Goal: Task Accomplishment & Management: Use online tool/utility

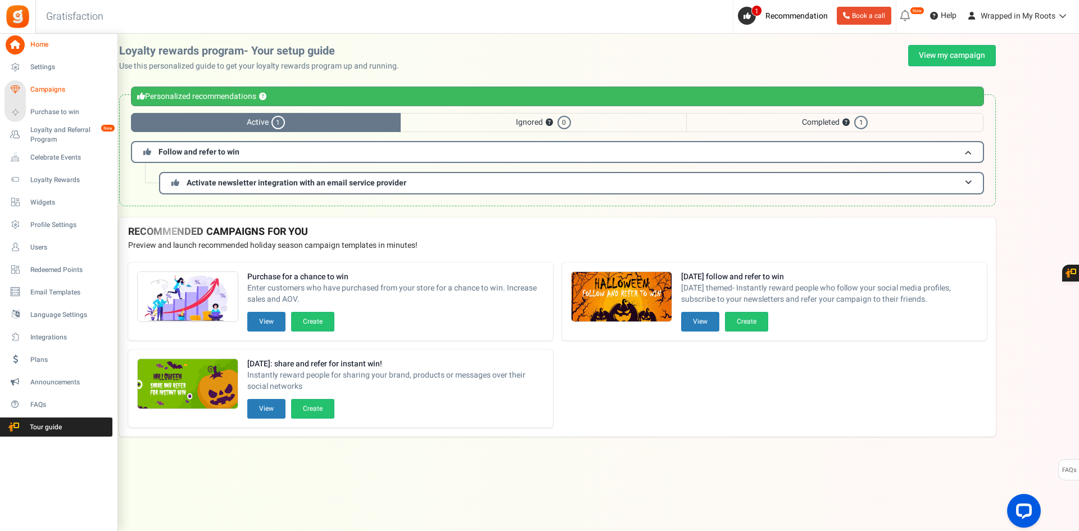
click at [50, 92] on span "Campaigns" at bounding box center [69, 90] width 79 height 10
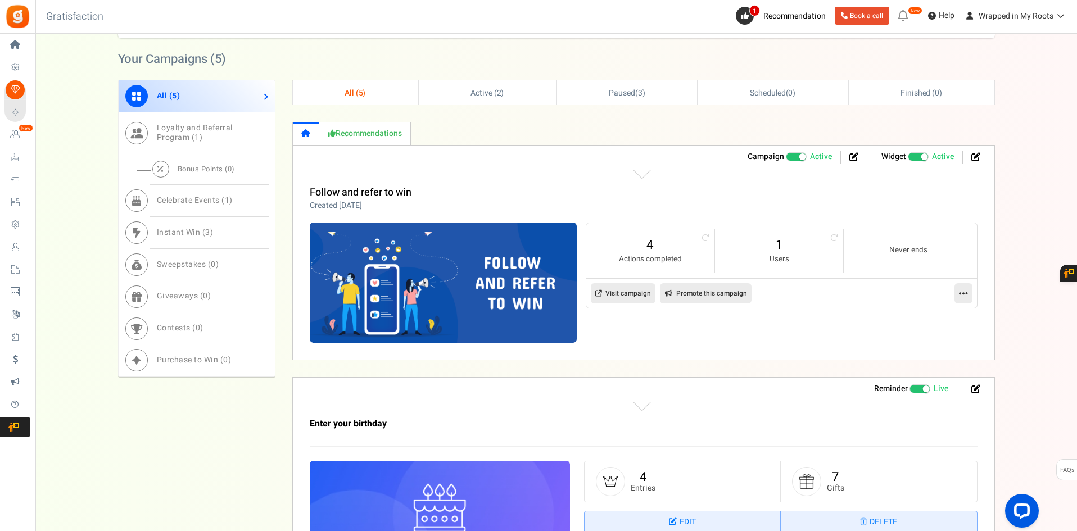
scroll to position [393, 0]
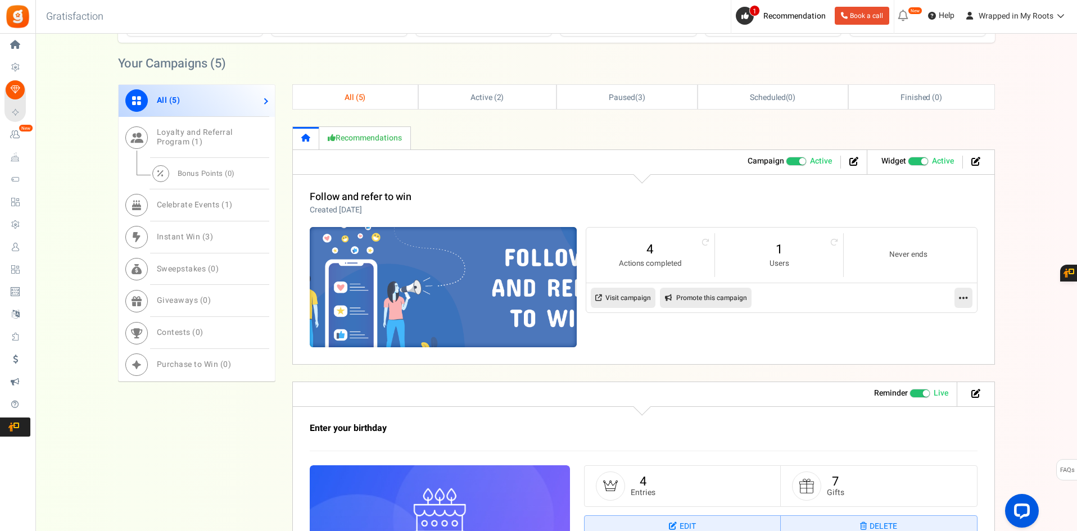
click at [375, 279] on img at bounding box center [443, 287] width 401 height 180
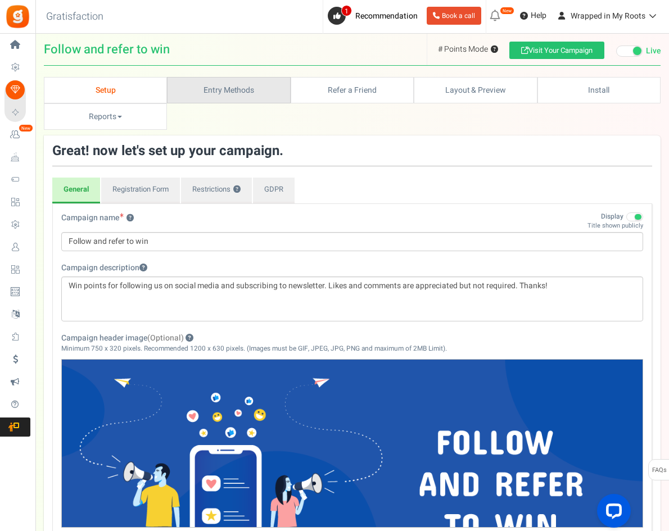
click at [206, 83] on link "Entry Methods" at bounding box center [228, 90] width 123 height 26
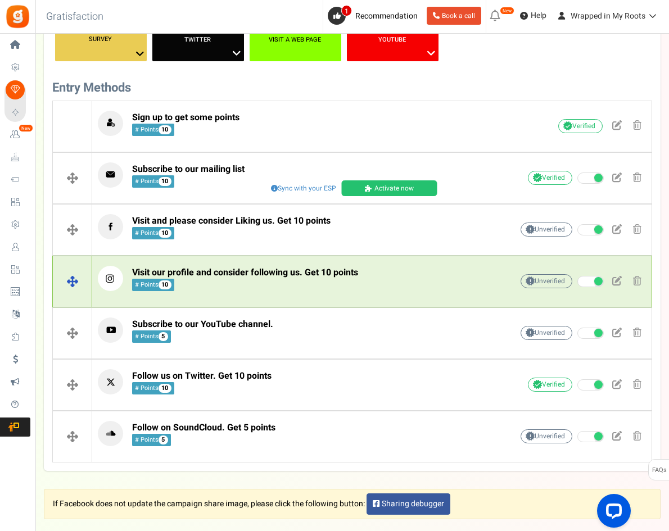
scroll to position [393, 0]
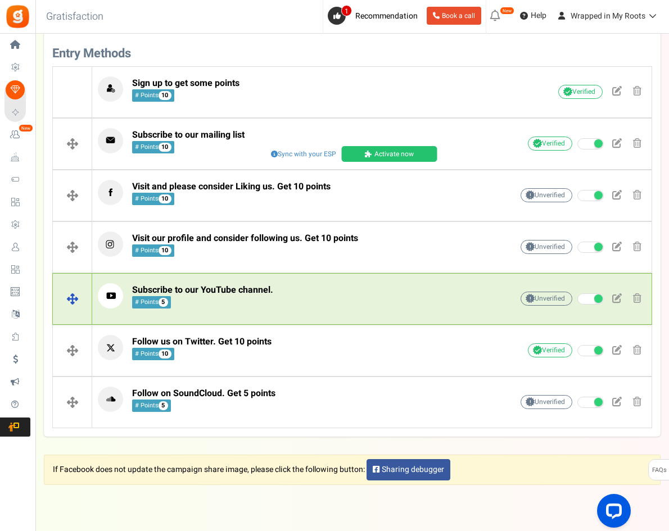
click at [355, 297] on p "Subscribe to our YouTube channel. # Points 5" at bounding box center [287, 295] width 379 height 25
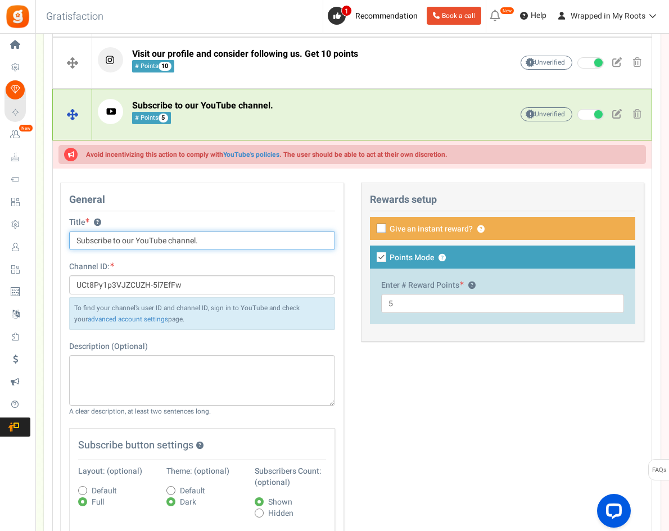
scroll to position [674, 0]
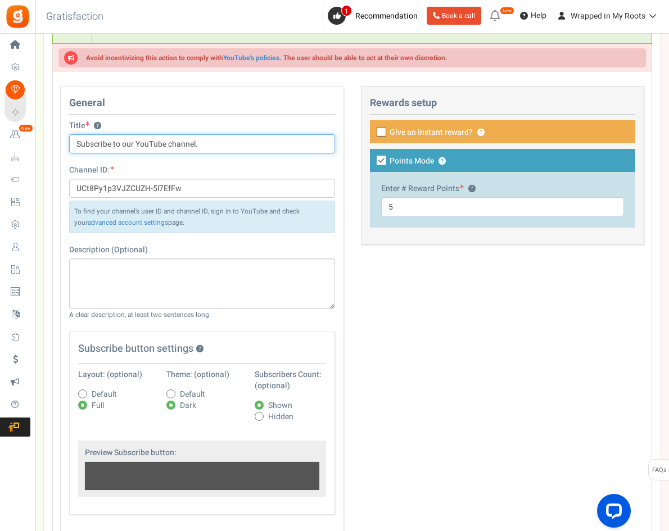
click at [210, 144] on input "Subscribe to our YouTube channel." at bounding box center [202, 143] width 266 height 19
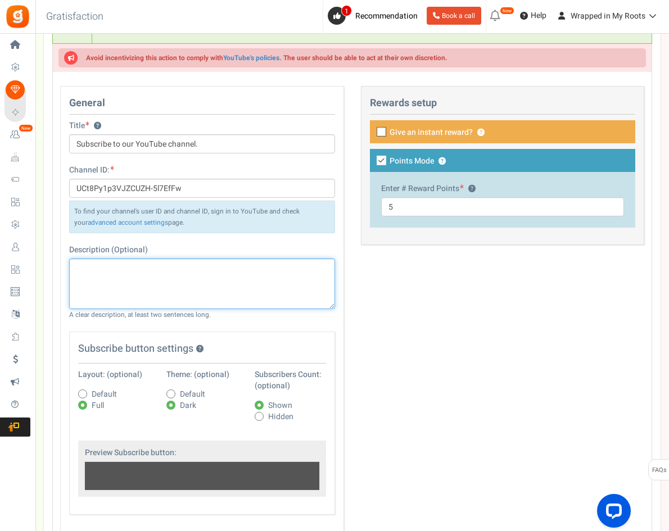
click at [192, 304] on textarea at bounding box center [202, 284] width 266 height 51
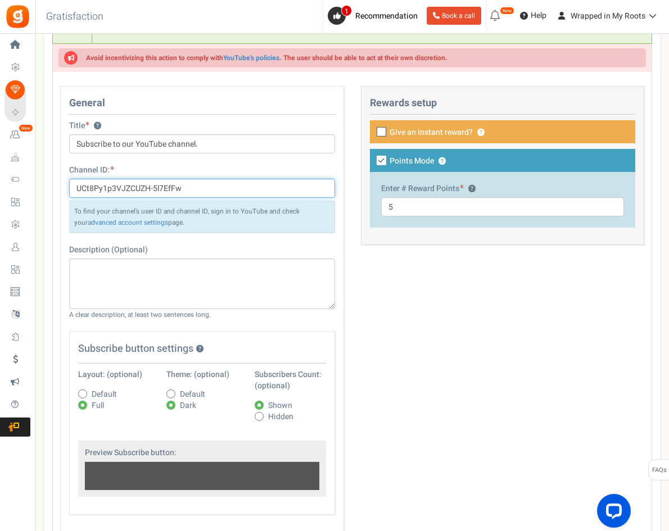
click at [232, 197] on input "UCt8Py1p3VJZCUZH-5l7EfFw" at bounding box center [202, 188] width 266 height 19
click at [205, 192] on input "UCt8Py1p3VJZCUZH-5l7EfFw" at bounding box center [202, 188] width 266 height 19
click at [107, 394] on span "Default" at bounding box center [104, 394] width 25 height 11
click at [74, 394] on input "Default" at bounding box center [70, 394] width 7 height 7
radio input "true"
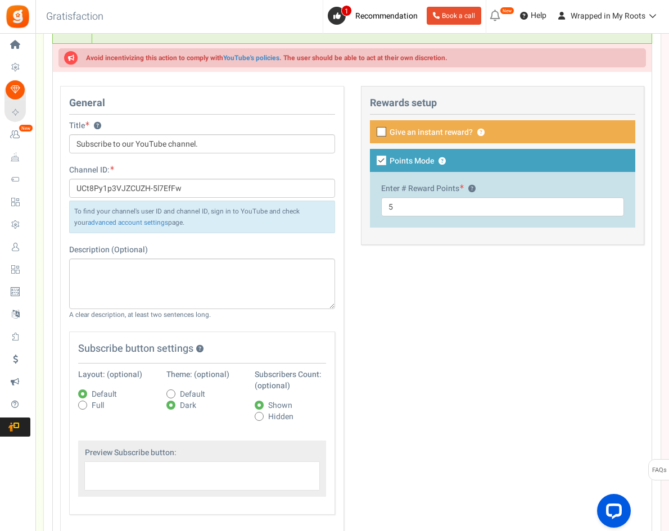
click at [180, 389] on span "Default" at bounding box center [192, 394] width 25 height 11
click at [162, 391] on input "Default" at bounding box center [158, 394] width 7 height 7
radio input "true"
click at [88, 409] on label "Full" at bounding box center [91, 405] width 26 height 11
click at [74, 409] on input "Full" at bounding box center [70, 405] width 7 height 7
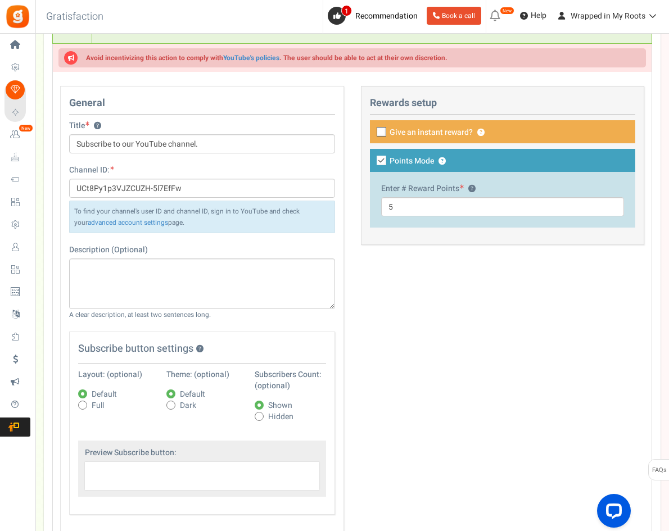
radio input "true"
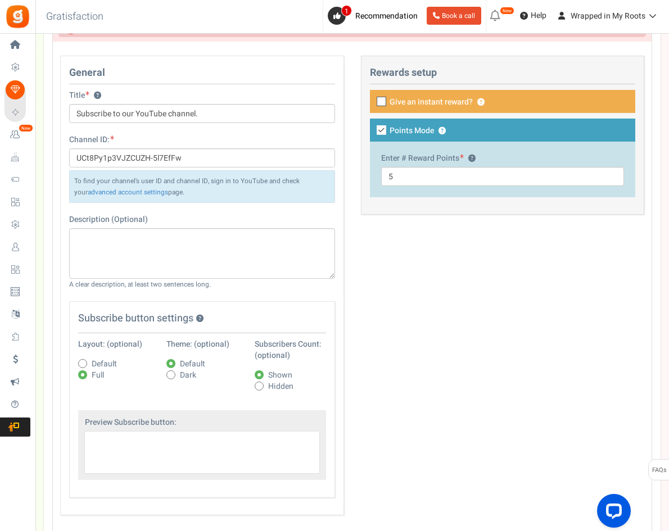
scroll to position [731, 0]
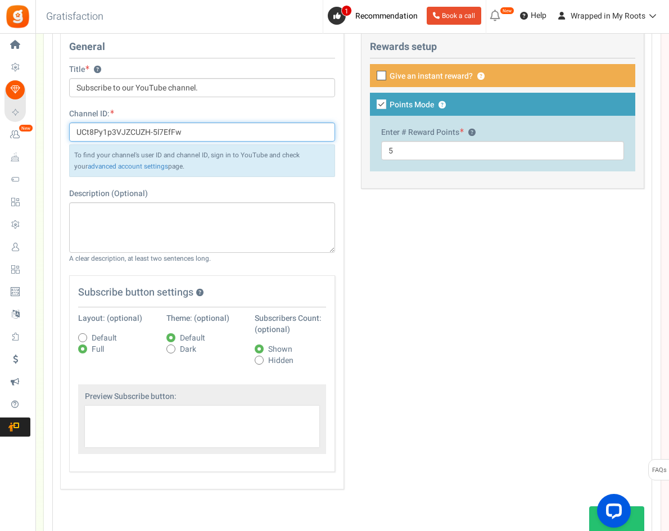
click at [196, 130] on input "UCt8Py1p3VJZCUZH-5l7EfFw" at bounding box center [202, 132] width 266 height 19
click at [92, 333] on span "Default" at bounding box center [104, 338] width 25 height 11
click at [74, 335] on input "Default" at bounding box center [70, 338] width 7 height 7
radio input "true"
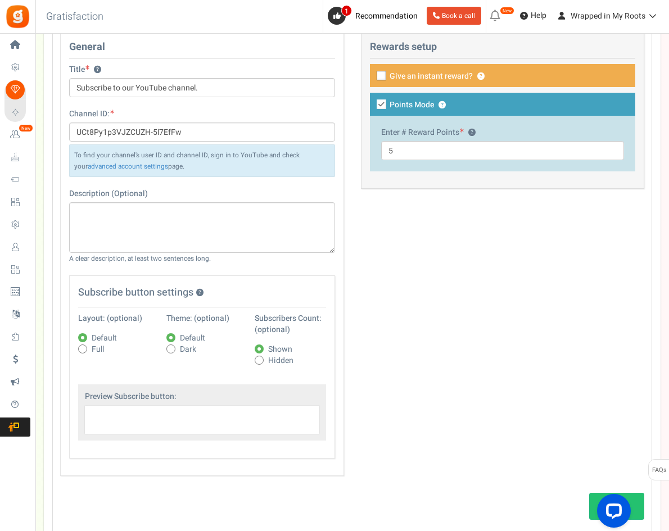
click at [93, 346] on span "Full" at bounding box center [98, 349] width 12 height 11
click at [74, 346] on input "Full" at bounding box center [70, 349] width 7 height 7
radio input "true"
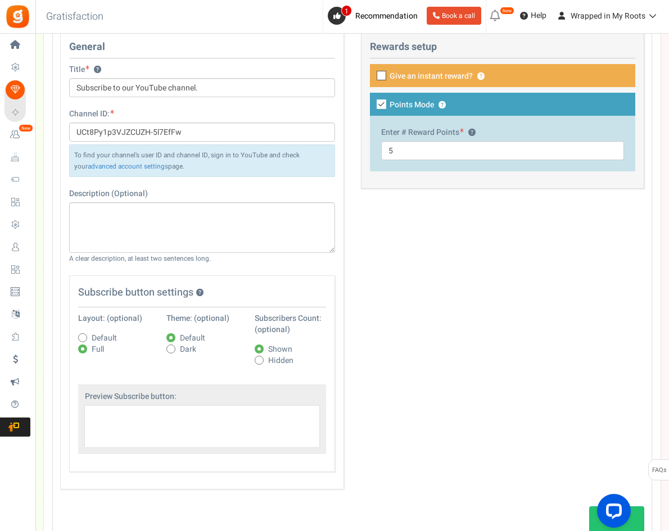
click at [185, 346] on span "Dark" at bounding box center [188, 349] width 16 height 11
click at [162, 346] on input "Dark" at bounding box center [158, 349] width 7 height 7
radio input "true"
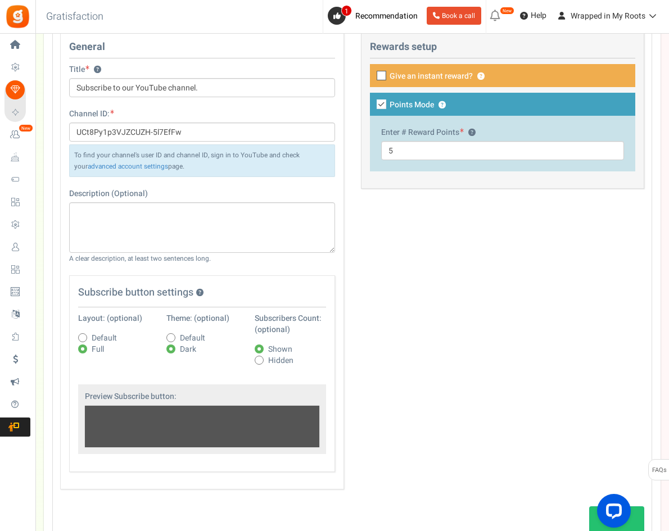
click at [272, 363] on span "Hidden" at bounding box center [280, 360] width 25 height 11
click at [251, 363] on input "Hidden" at bounding box center [246, 360] width 7 height 7
radio input "true"
click at [283, 345] on span "Shown" at bounding box center [280, 349] width 24 height 11
click at [251, 346] on input "Shown" at bounding box center [246, 349] width 7 height 7
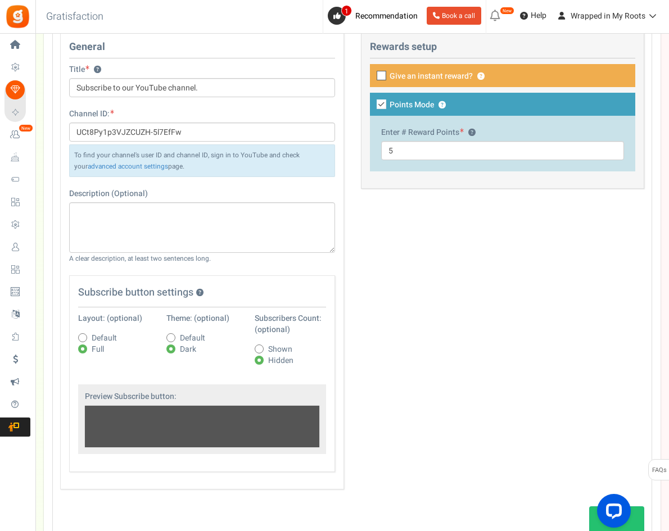
radio input "true"
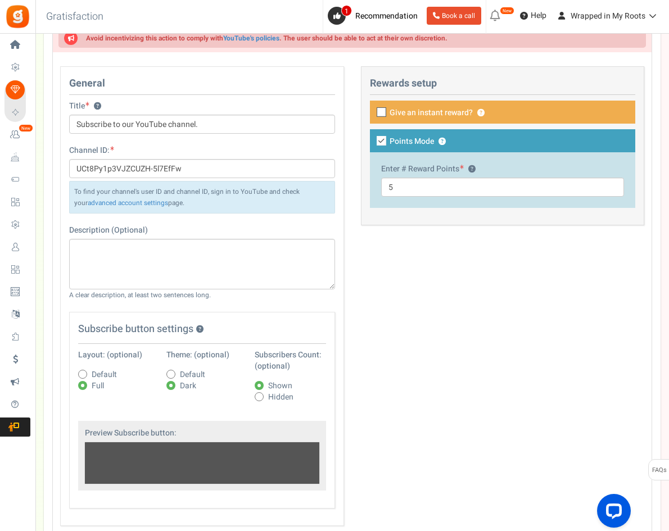
scroll to position [674, 0]
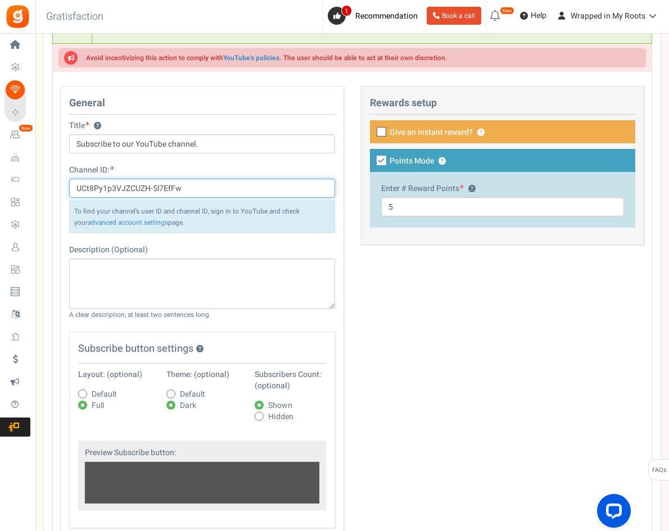
click at [224, 183] on input "UCt8Py1p3VJZCUZH-5l7EfFw" at bounding box center [202, 188] width 266 height 19
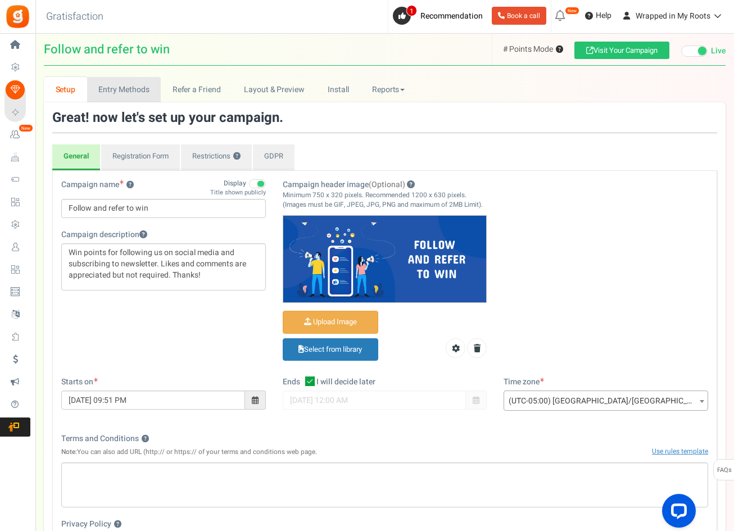
click at [139, 95] on link "Entry Methods" at bounding box center [124, 89] width 74 height 25
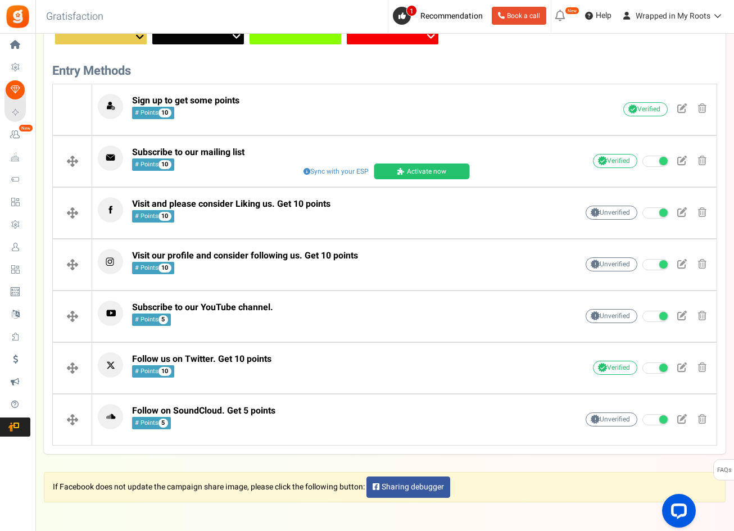
scroll to position [337, 0]
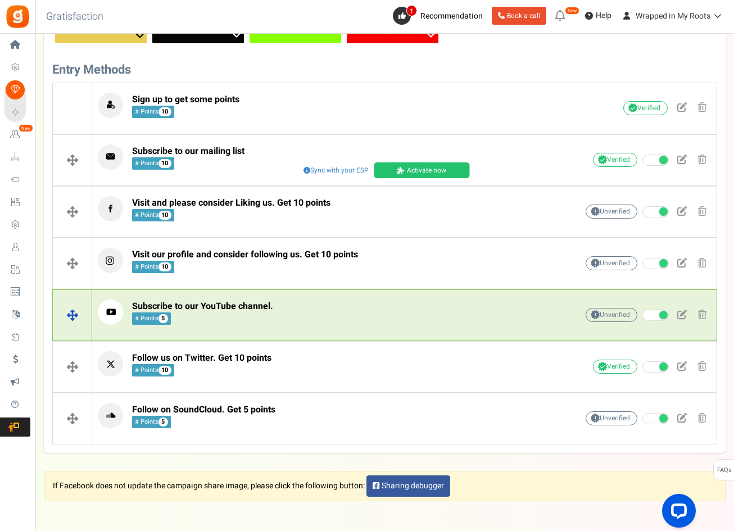
click at [295, 309] on p "Subscribe to our YouTube channel. # Points 5" at bounding box center [320, 312] width 445 height 25
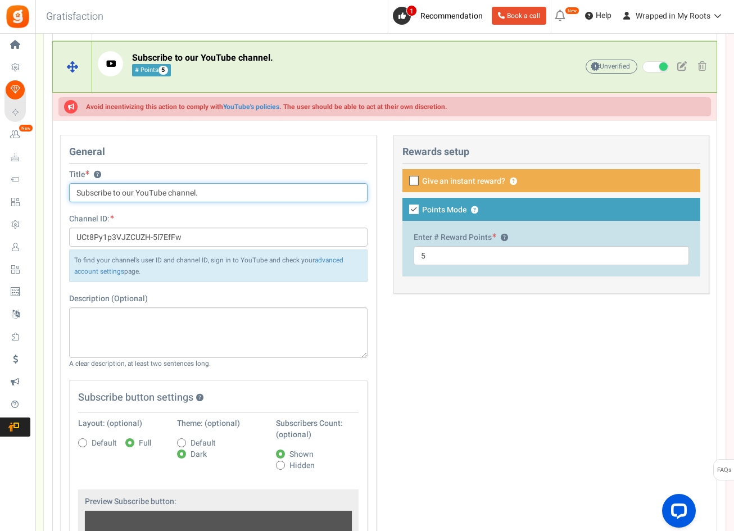
scroll to position [618, 0]
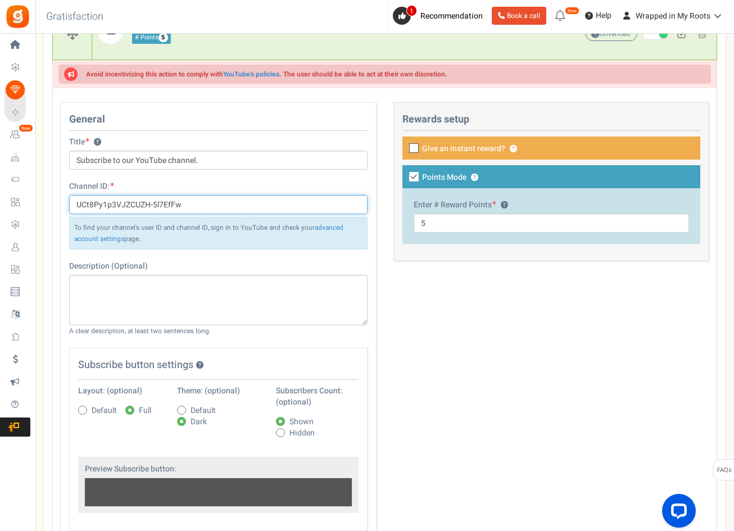
click at [227, 197] on input "UCt8Py1p3VJZCUZH-5l7EfFw" at bounding box center [218, 204] width 298 height 19
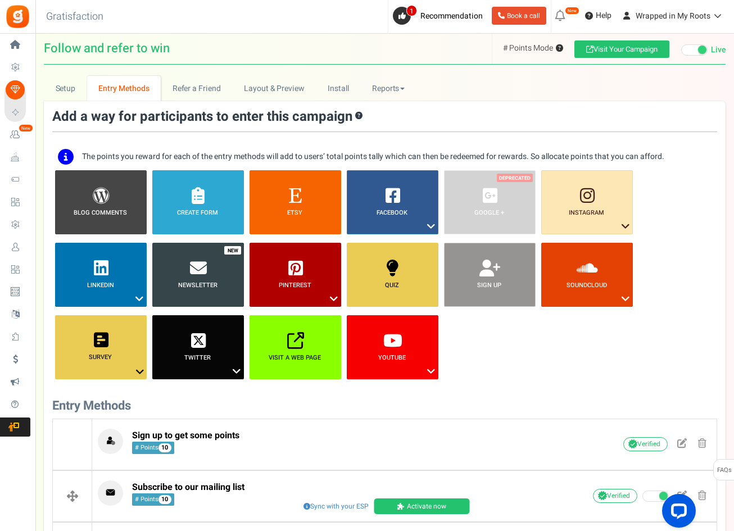
scroll to position [0, 0]
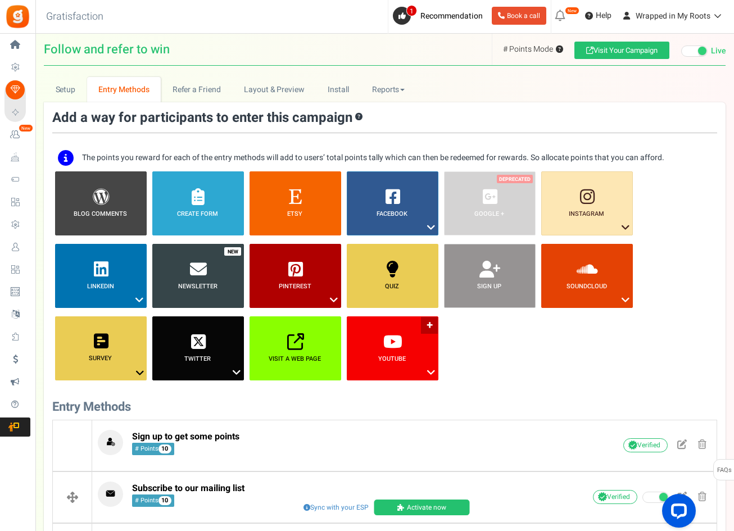
click at [409, 361] on span "YouTube ?" at bounding box center [392, 359] width 92 height 9
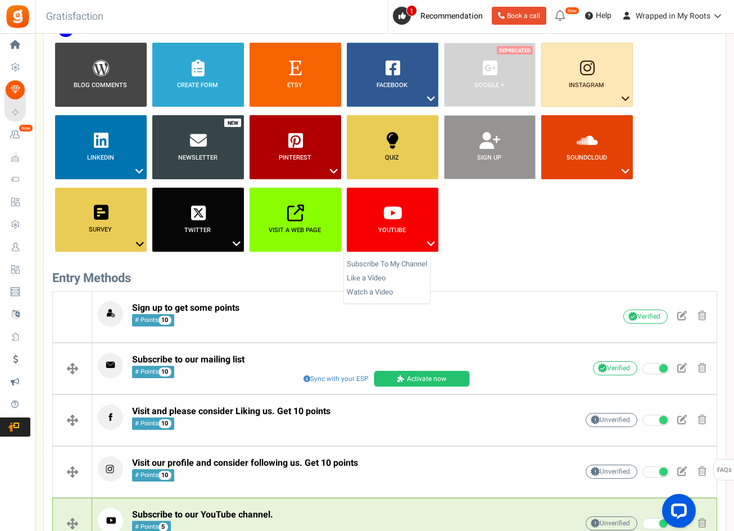
scroll to position [56, 0]
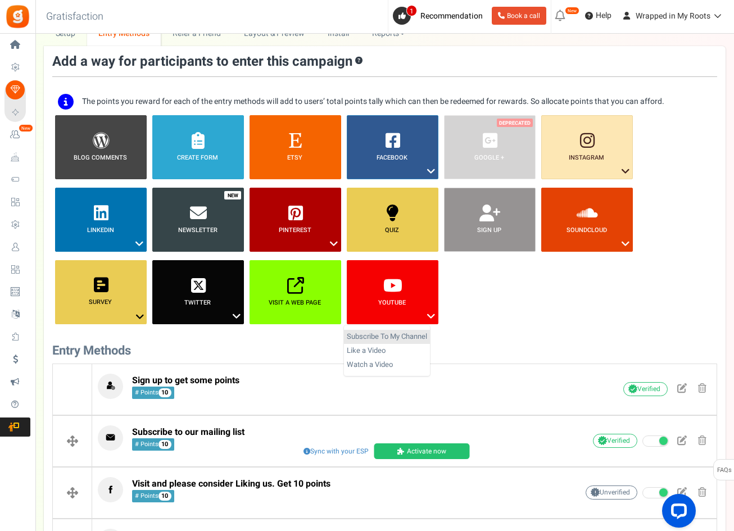
click at [396, 337] on link "Subscribe To My Channel" at bounding box center [387, 337] width 86 height 14
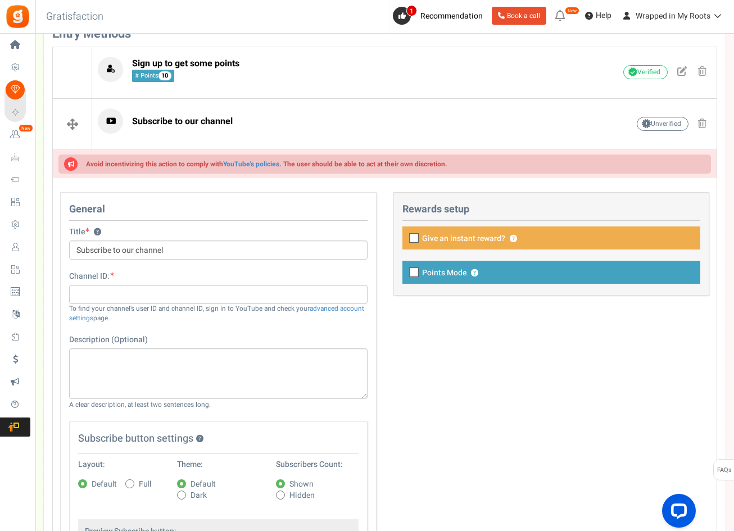
scroll to position [393, 0]
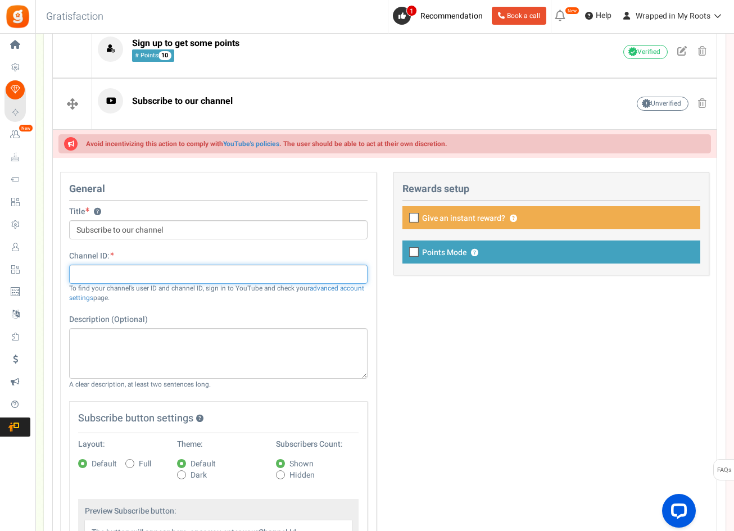
click at [233, 278] on input "text" at bounding box center [218, 274] width 298 height 19
click at [490, 342] on div "General Title ? Subscribe to our channel Tip! Your title should show the huge s…" at bounding box center [385, 384] width 666 height 424
click at [211, 264] on div "Channel ID: To find your channel's user ID and channel ID, sign in to YouTube a…" at bounding box center [218, 277] width 315 height 52
click at [203, 270] on input "text" at bounding box center [218, 274] width 298 height 19
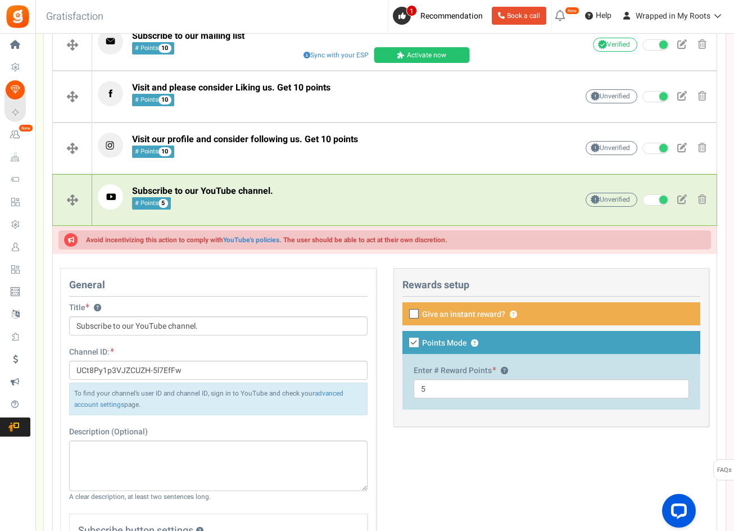
scroll to position [1124, 0]
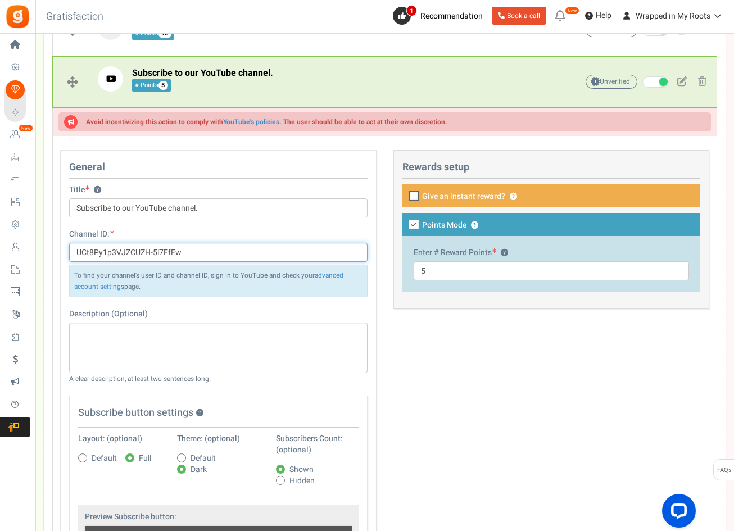
click at [214, 248] on input "UCt8Py1p3VJZCUZH-5l7EfFw" at bounding box center [218, 252] width 298 height 19
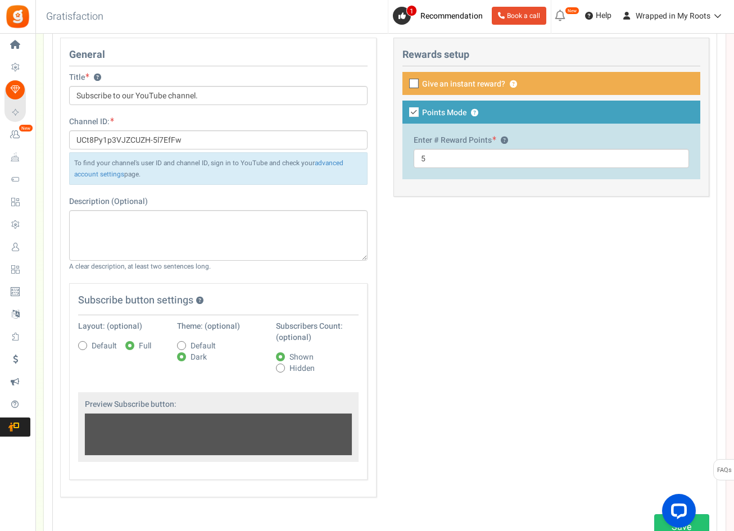
click at [500, 346] on div "General Title ? Subscribe to our YouTube channel. Channel ID: UCt8Py1p3VJZCUZH-…" at bounding box center [385, 274] width 666 height 472
click at [156, 142] on input "UCt8Py1p3VJZCUZH-5l7EfFw" at bounding box center [218, 139] width 298 height 19
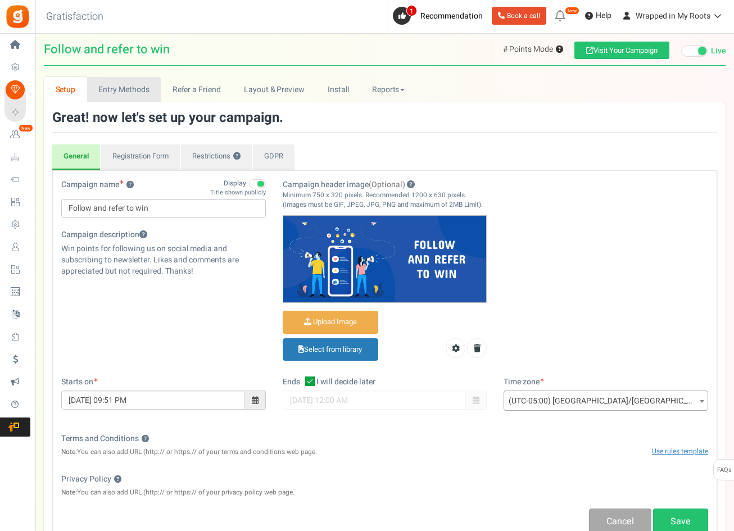
click at [121, 229] on label "Campaign description" at bounding box center [104, 234] width 86 height 11
click at [0, 0] on textarea "<p>Win points for following us on social media and subscribing to newsletter. L…" at bounding box center [0, 0] width 0 height 0
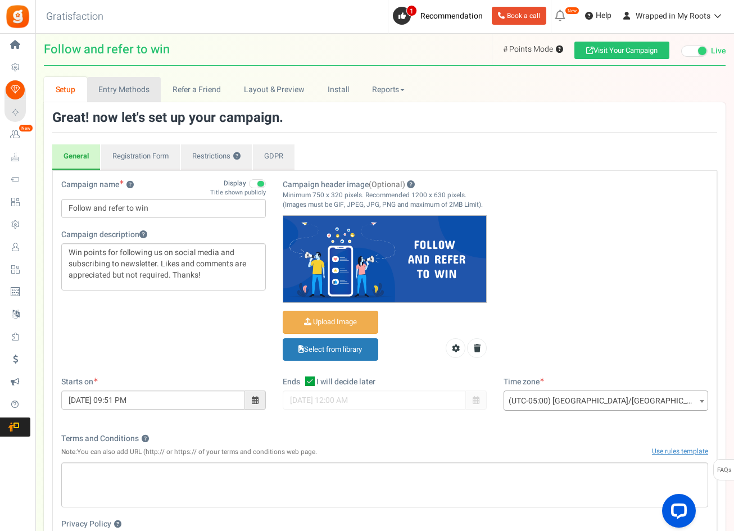
click at [142, 93] on link "Entry Methods" at bounding box center [124, 89] width 74 height 25
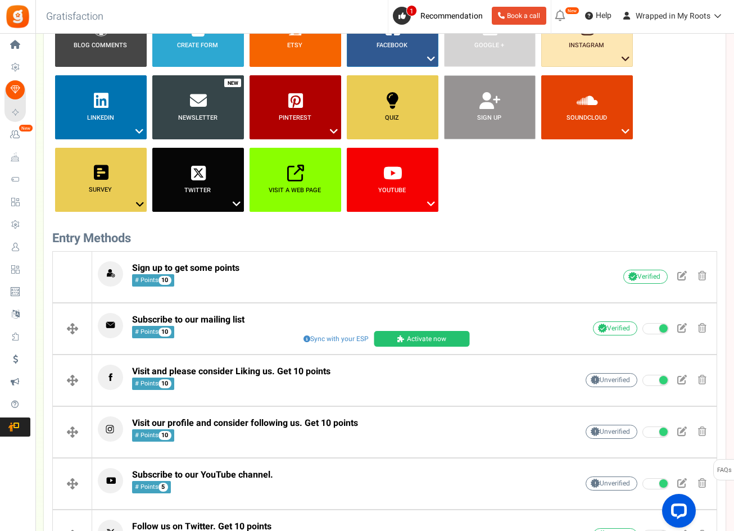
scroll to position [387, 0]
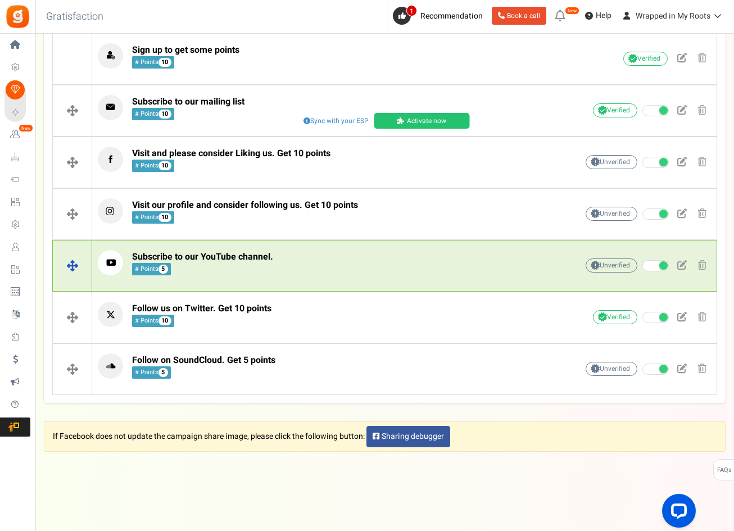
click at [291, 269] on p "Subscribe to our YouTube channel. # Points 5" at bounding box center [320, 262] width 445 height 25
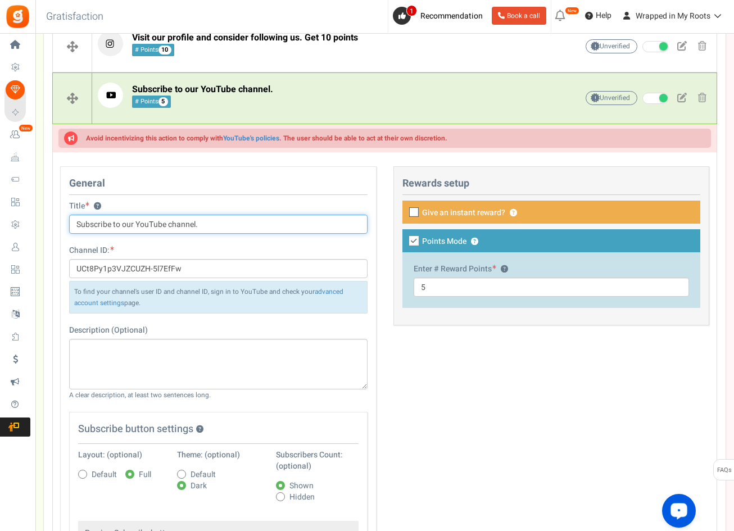
scroll to position [555, 0]
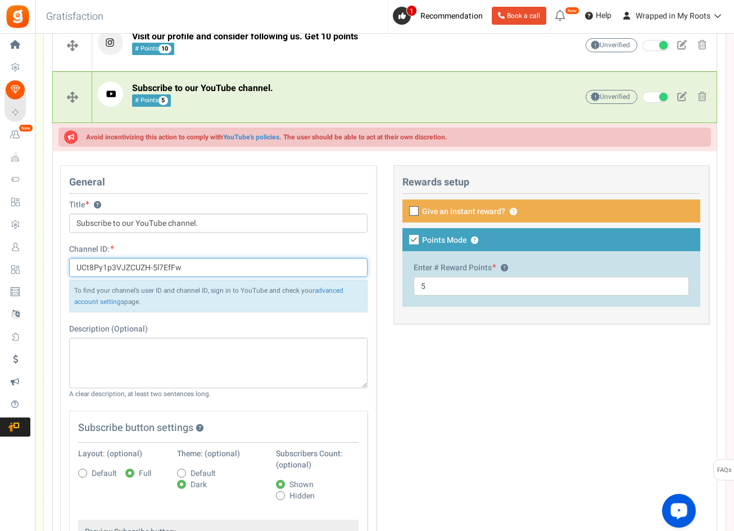
click at [227, 262] on input "UCt8Py1p3VJZCUZH-5l7EfFw" at bounding box center [218, 267] width 298 height 19
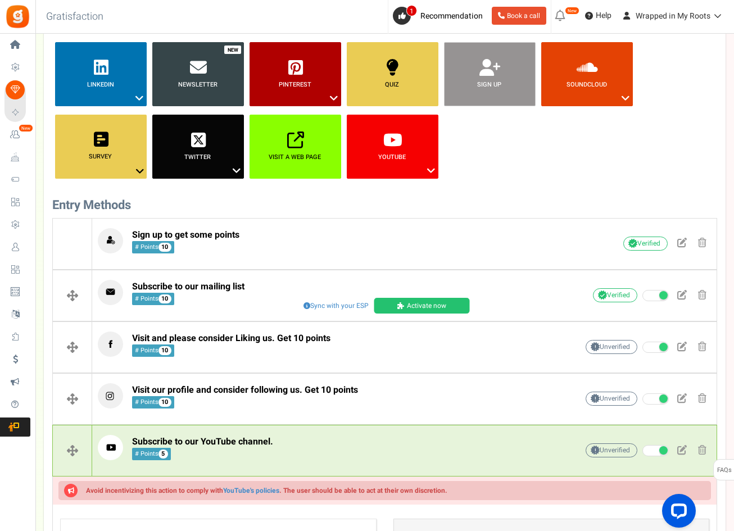
scroll to position [106, 0]
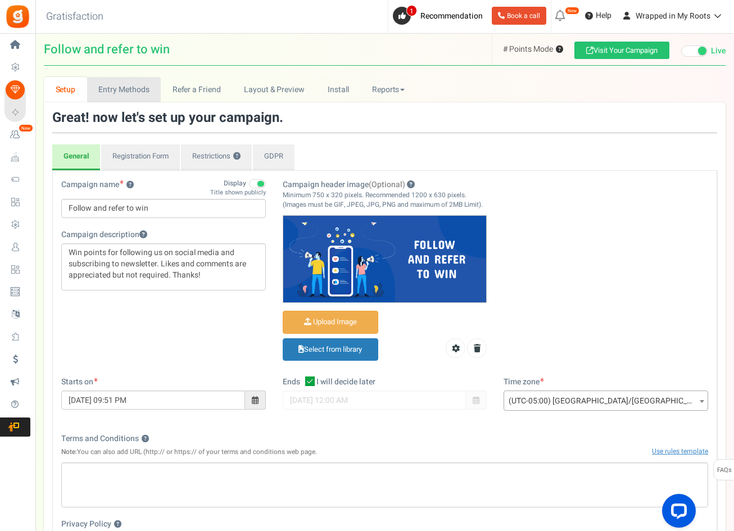
click at [121, 93] on link "Entry Methods" at bounding box center [124, 89] width 74 height 25
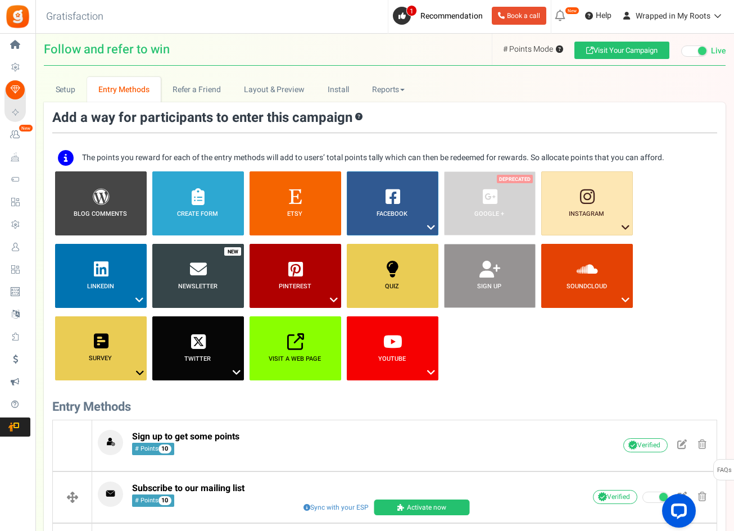
scroll to position [225, 0]
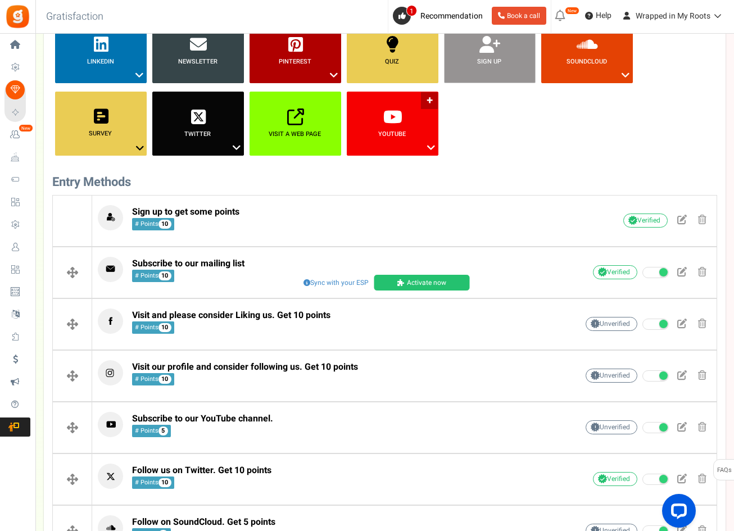
click at [401, 139] on link "YouTube ?" at bounding box center [393, 124] width 92 height 64
click at [388, 169] on link "Subscribe To My Channel" at bounding box center [387, 168] width 86 height 14
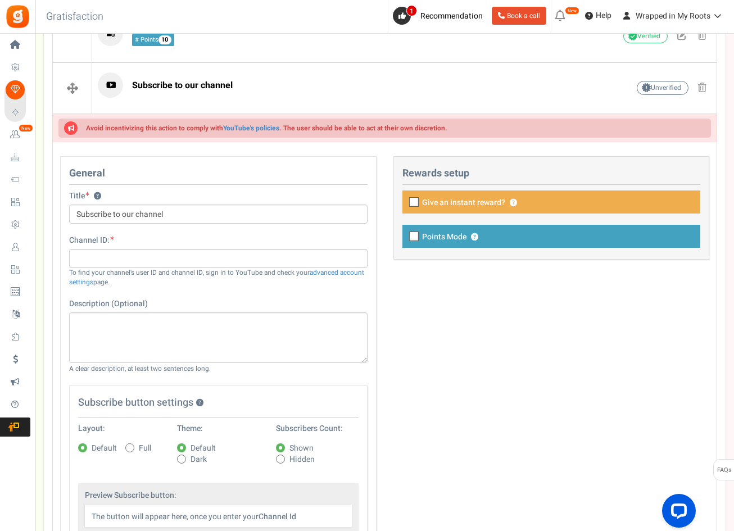
scroll to position [450, 0]
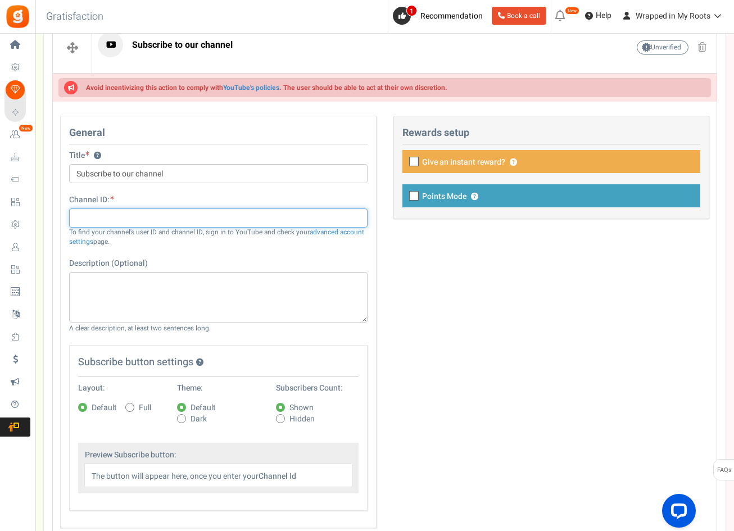
click at [231, 220] on input "text" at bounding box center [218, 218] width 298 height 19
click at [151, 205] on div "Channel ID: To find your channel's user ID and channel ID, sign in to YouTube a…" at bounding box center [218, 220] width 315 height 52
click at [142, 218] on input "text" at bounding box center [218, 218] width 298 height 19
paste input "wrappedinmyroots"
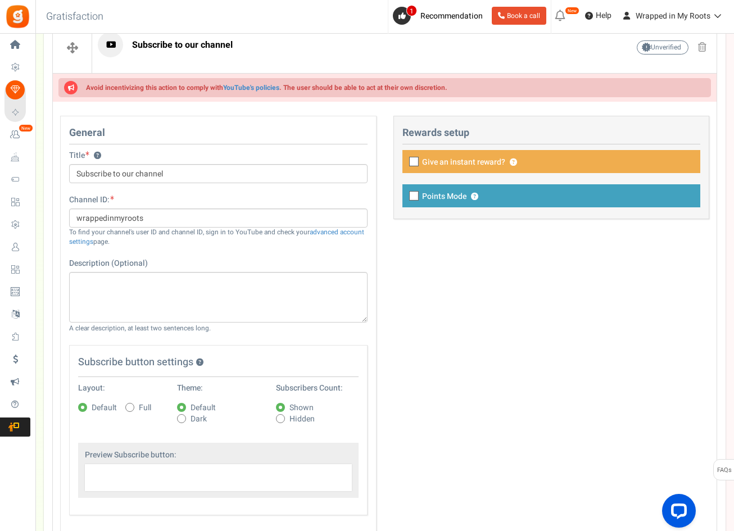
click at [130, 233] on div "To find your channel's user ID and channel ID, sign in to YouTube and check you…" at bounding box center [218, 237] width 298 height 19
click at [188, 230] on div "To find your channel's user ID and channel ID, sign in to YouTube and check you…" at bounding box center [218, 237] width 298 height 19
click at [348, 231] on link "advanced account settings" at bounding box center [216, 237] width 295 height 19
click at [147, 218] on input "wrappedinmyroots" at bounding box center [218, 218] width 298 height 19
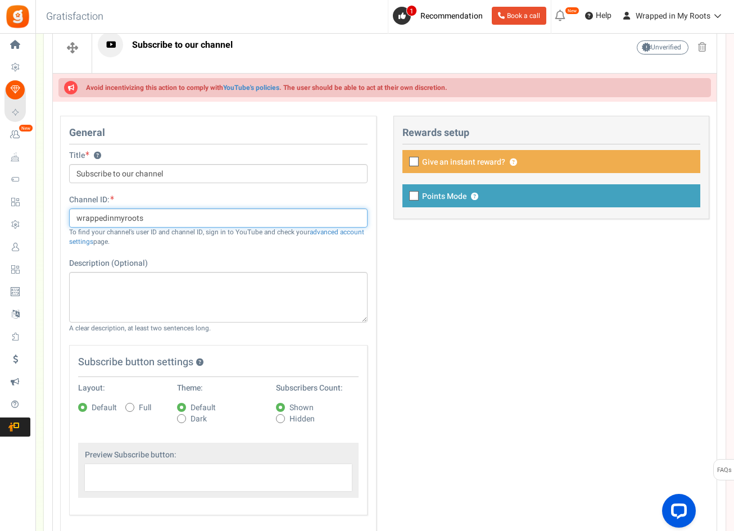
click at [147, 218] on input "wrappedinmyroots" at bounding box center [218, 218] width 298 height 19
paste input "UC-MwTwvMl-Hl5dkEAw5R80g"
type input "UC-MwTwvMl-Hl5dkEAw5R80g"
click at [449, 504] on div "General Title ? Subscribe to our channel Tip! Your title should show the huge s…" at bounding box center [385, 331] width 666 height 430
click at [150, 405] on span "Full" at bounding box center [145, 407] width 12 height 11
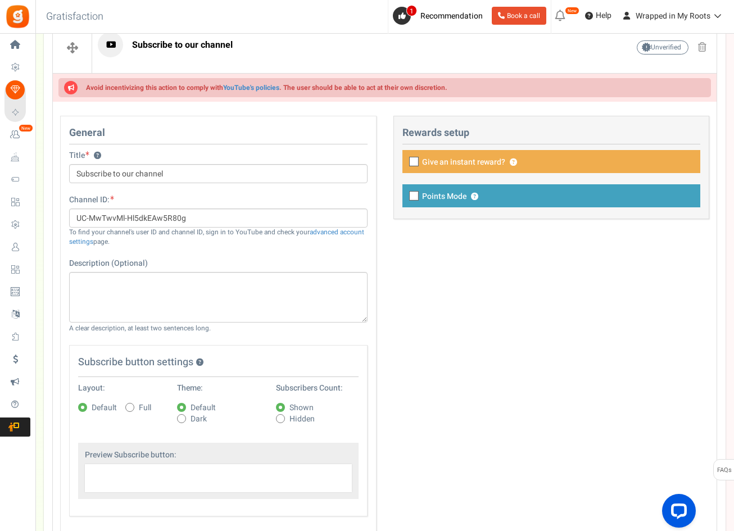
click at [121, 405] on input "Full" at bounding box center [117, 408] width 7 height 7
radio input "true"
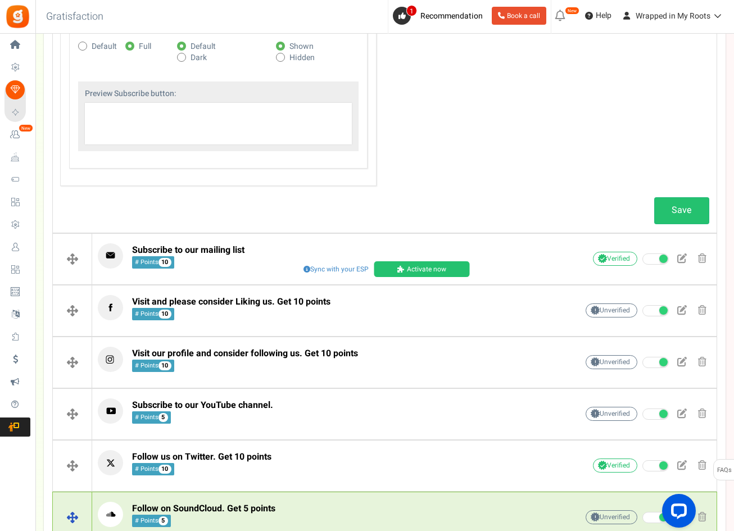
scroll to position [955, 0]
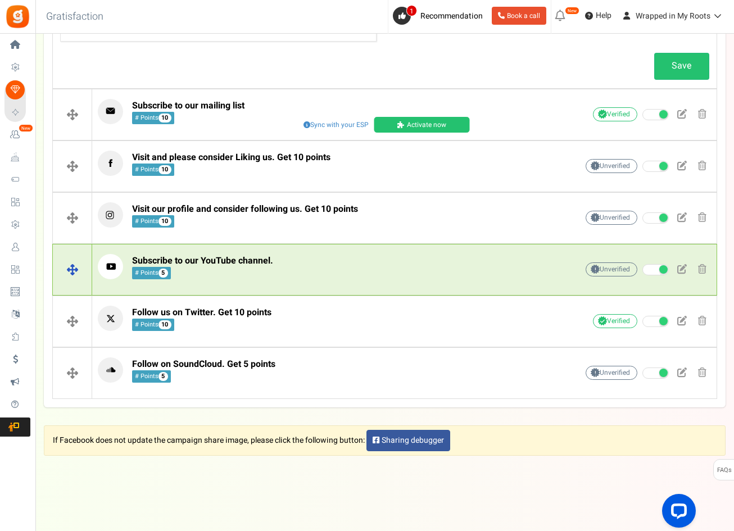
click at [285, 264] on p "Subscribe to our YouTube channel. # Points 5" at bounding box center [320, 266] width 445 height 25
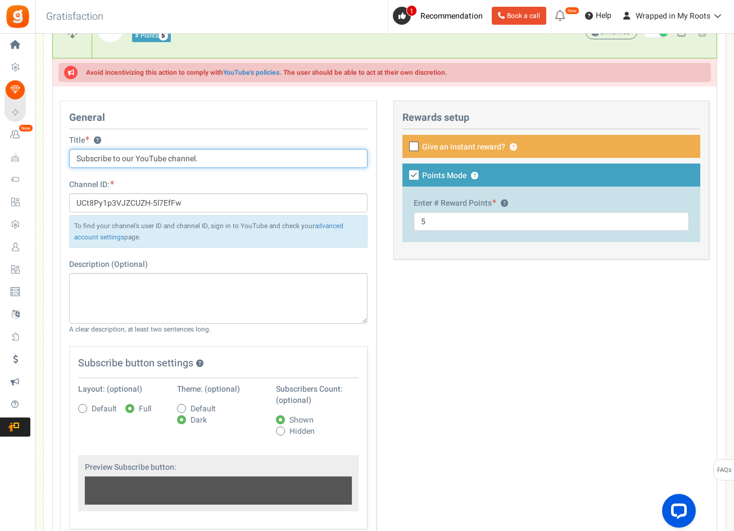
scroll to position [677, 0]
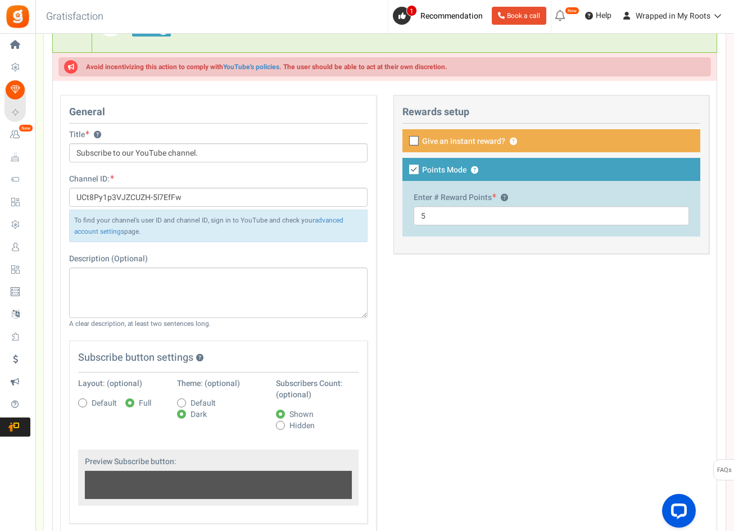
click at [102, 398] on span "Default" at bounding box center [104, 403] width 25 height 11
click at [74, 400] on input "Default" at bounding box center [70, 403] width 7 height 7
radio input "true"
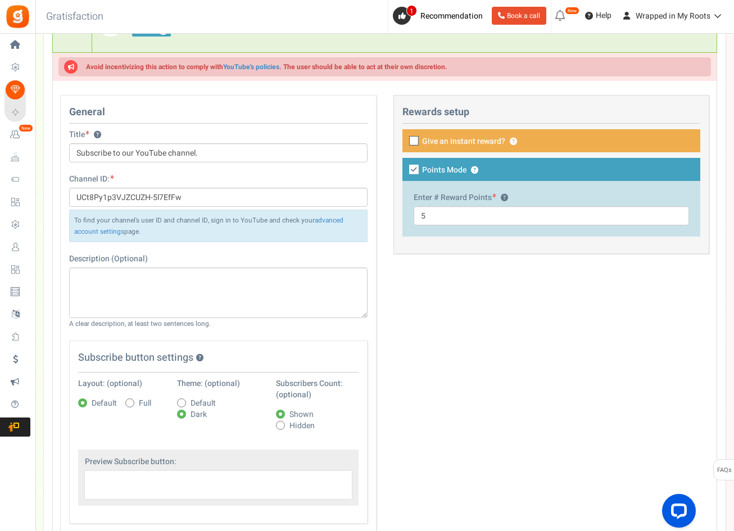
click at [143, 404] on span "Full" at bounding box center [145, 403] width 12 height 11
click at [121, 404] on input "Full" at bounding box center [117, 403] width 7 height 7
radio input "true"
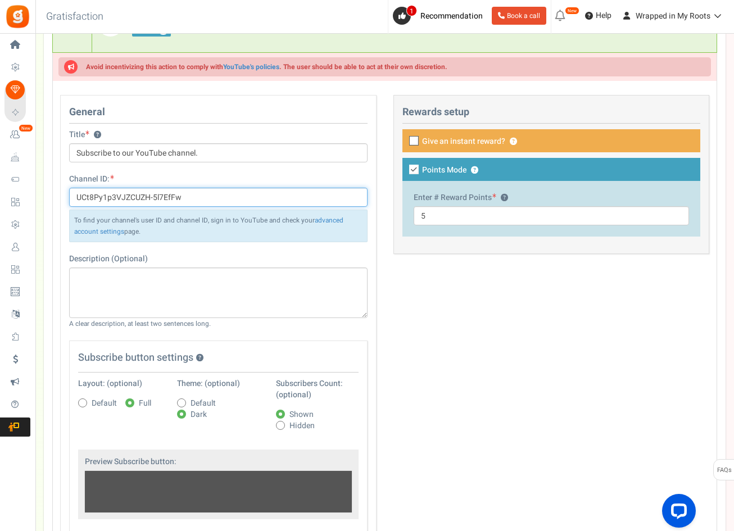
click at [156, 203] on input "UCt8Py1p3VJZCUZH-5l7EfFw" at bounding box center [218, 197] width 298 height 19
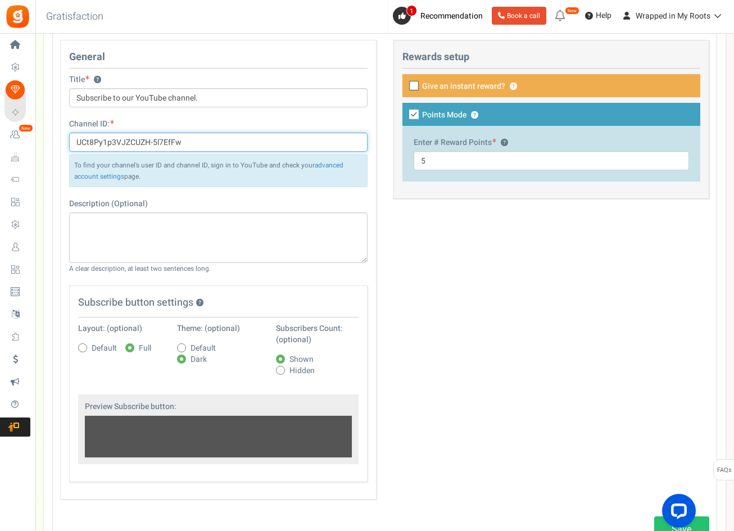
scroll to position [733, 0]
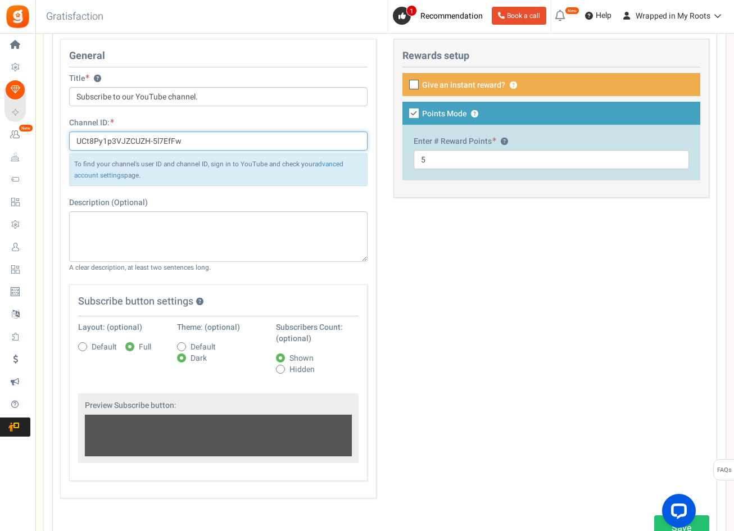
click at [246, 143] on input "UCt8Py1p3VJZCUZH-5l7EfFw" at bounding box center [218, 141] width 298 height 19
click at [84, 141] on input "UCt8Py1p3VJZCUZH-5l7EfFw" at bounding box center [218, 141] width 298 height 19
click at [87, 138] on input "UCt8Py1p3VJZCUZH-5l7EfFw" at bounding box center [218, 141] width 298 height 19
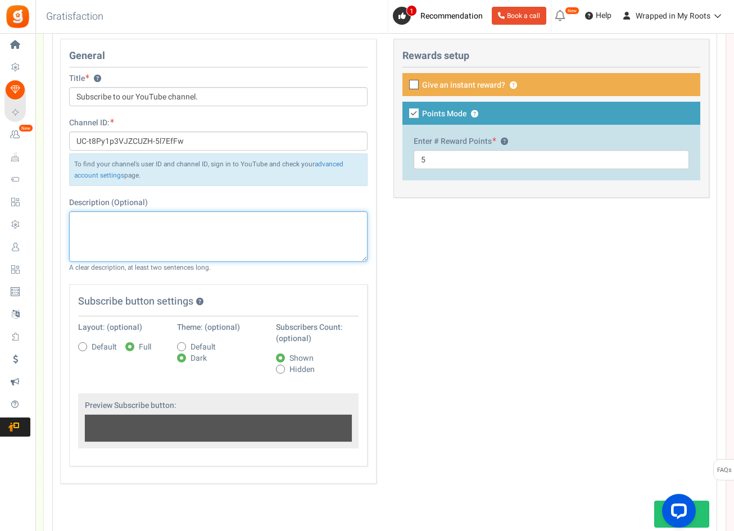
click at [202, 238] on textarea at bounding box center [218, 236] width 298 height 51
click at [438, 315] on div "General Title ? Subscribe to our YouTube channel. Channel ID: UC-t8Py1p3VJZCUZH…" at bounding box center [385, 267] width 666 height 457
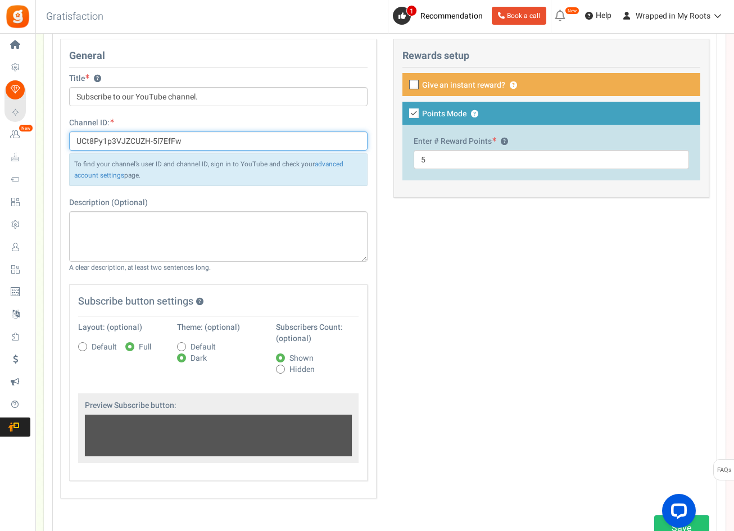
type input "UCt8Py1p3VJZCUZH-5l7EfFw"
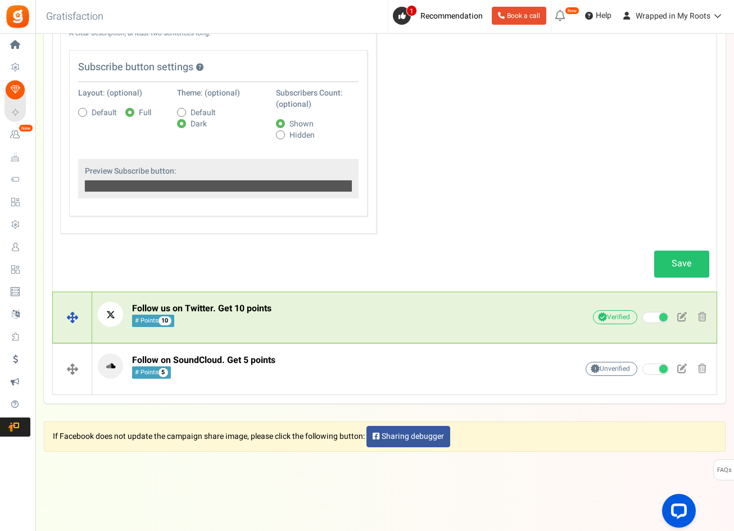
scroll to position [998, 0]
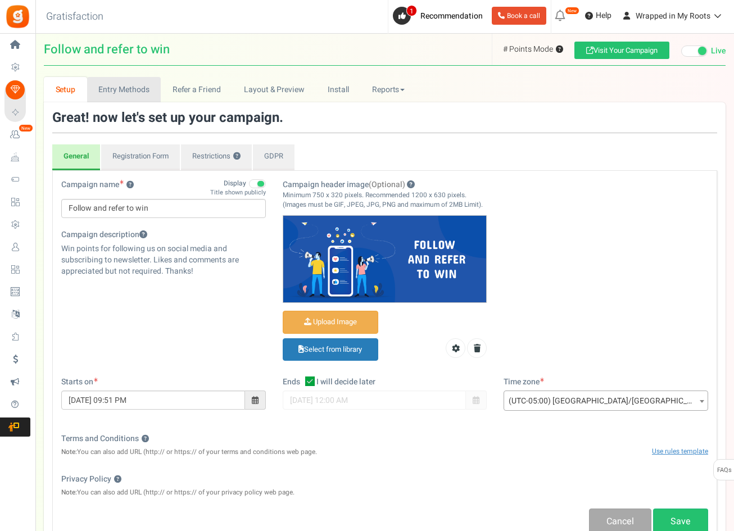
click at [149, 97] on link "Entry Methods" at bounding box center [124, 89] width 74 height 25
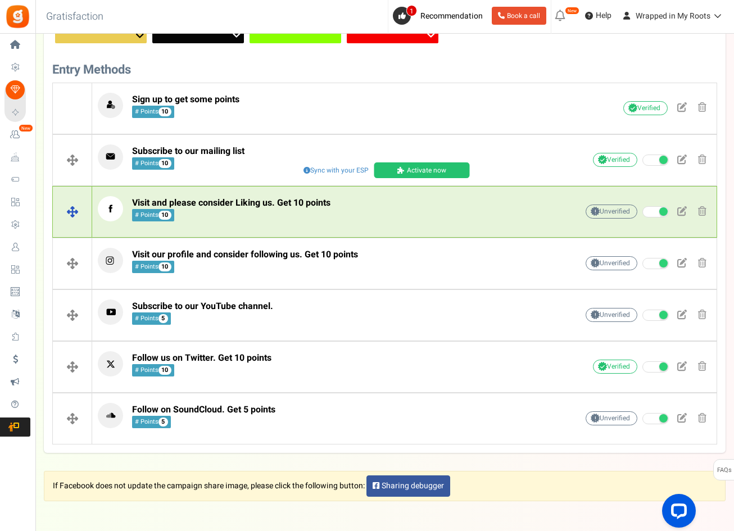
scroll to position [112, 0]
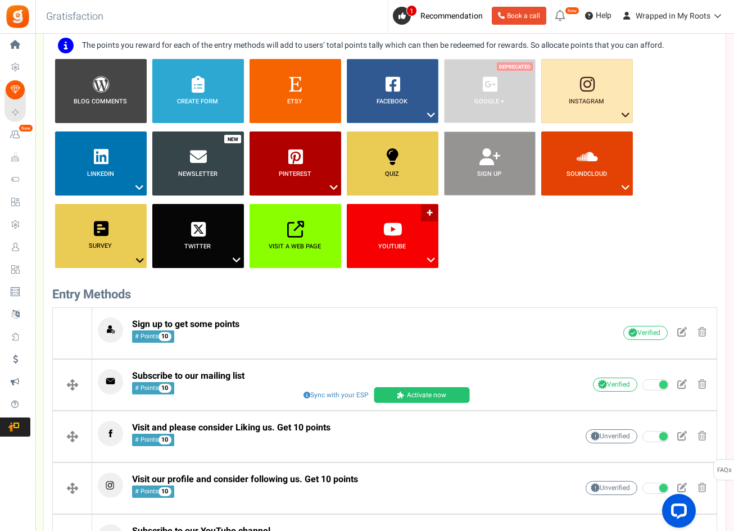
click at [374, 264] on link "YouTube ?" at bounding box center [393, 236] width 92 height 64
click at [368, 310] on link "Watch a Video" at bounding box center [387, 309] width 86 height 14
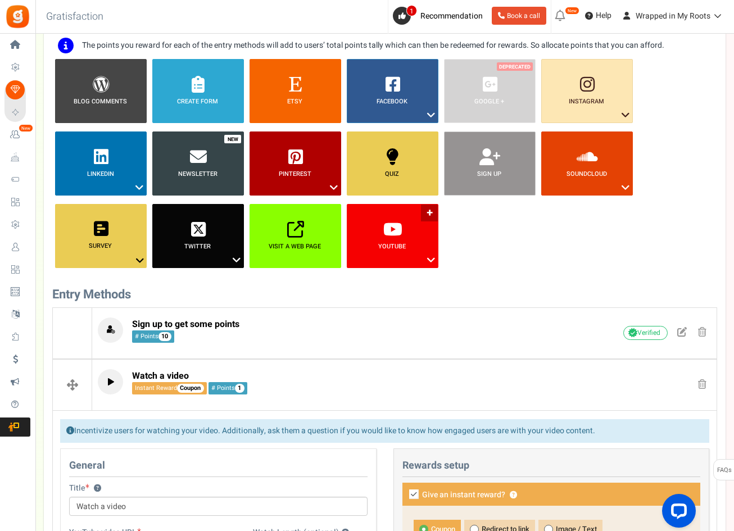
click at [406, 267] on link "YouTube ?" at bounding box center [393, 236] width 92 height 64
click at [382, 283] on link "Subscribe To My Channel" at bounding box center [387, 281] width 86 height 14
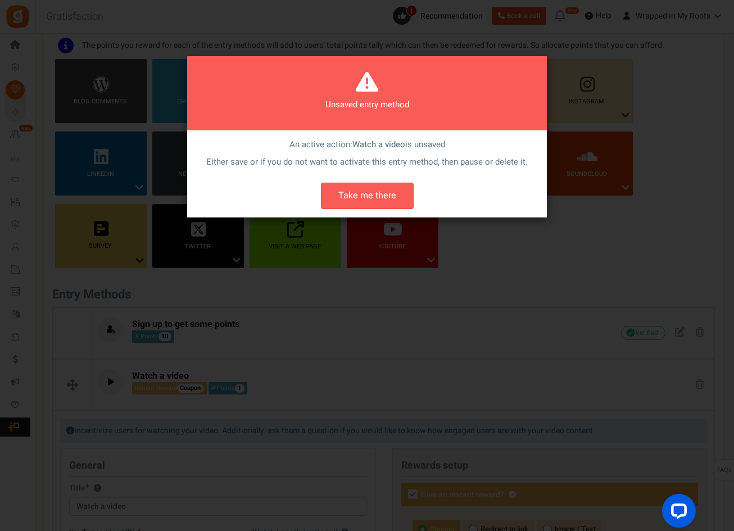
scroll to position [0, 0]
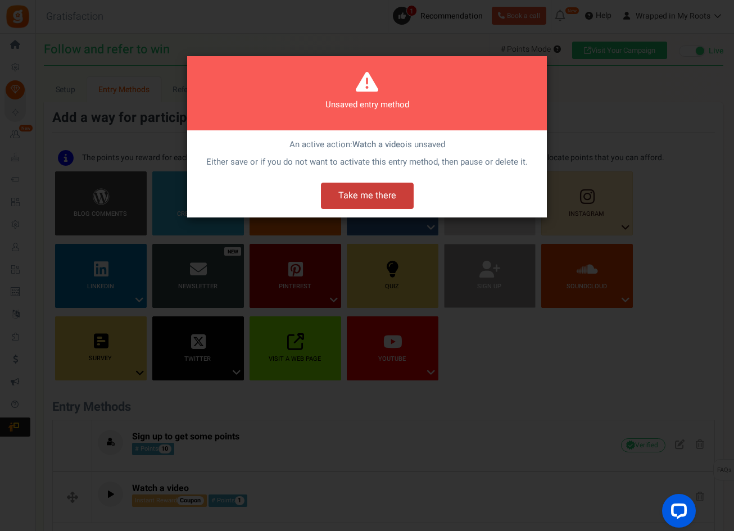
click at [382, 199] on button "Take me there" at bounding box center [367, 196] width 93 height 26
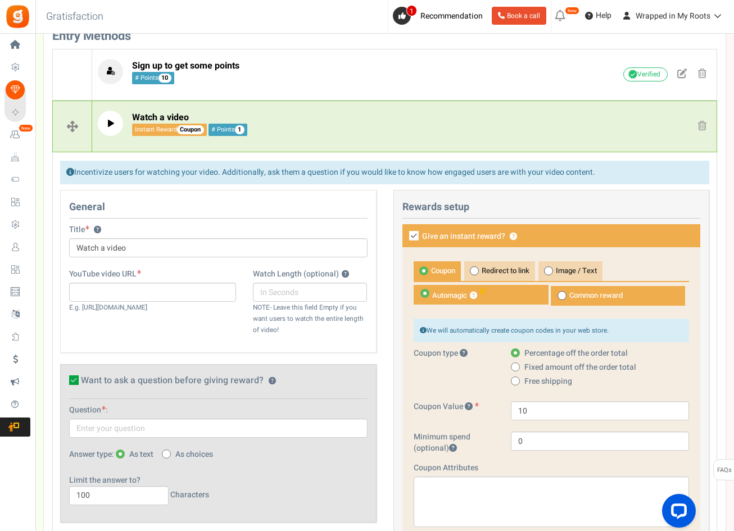
scroll to position [269, 0]
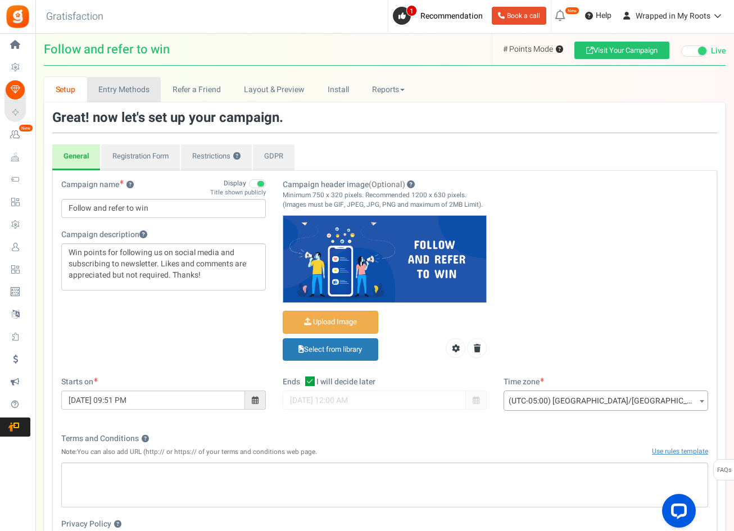
click at [130, 96] on link "Entry Methods" at bounding box center [124, 89] width 74 height 25
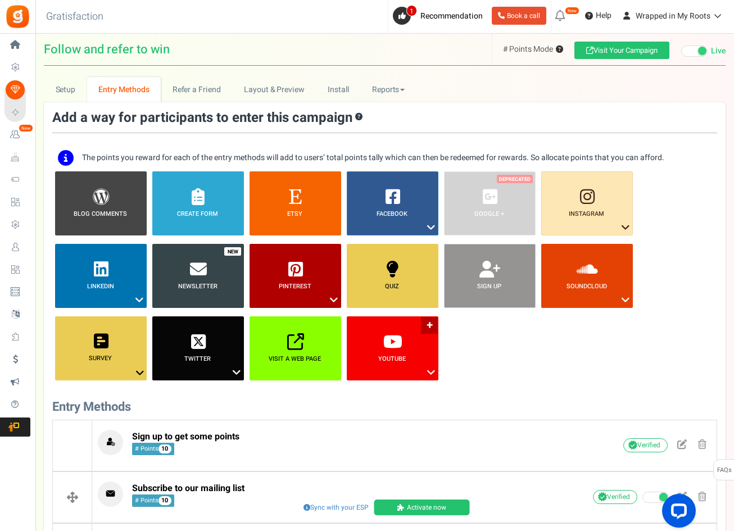
click at [386, 379] on link "YouTube ?" at bounding box center [393, 348] width 92 height 64
click at [388, 391] on link "Subscribe To My Channel" at bounding box center [387, 393] width 86 height 14
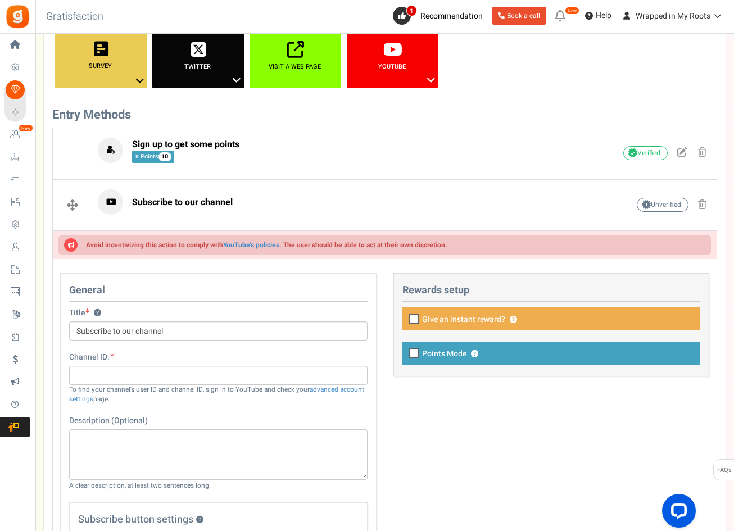
scroll to position [393, 0]
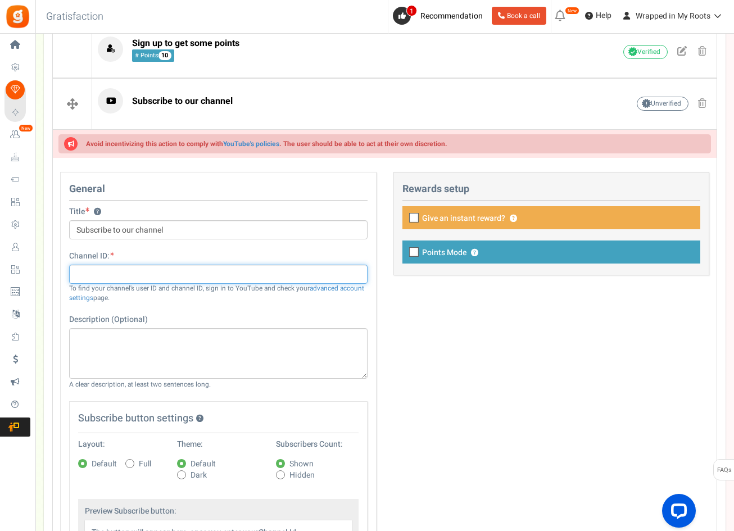
click at [183, 269] on input "text" at bounding box center [218, 274] width 298 height 19
click at [177, 273] on input "text" at bounding box center [218, 274] width 298 height 19
paste input "CNBC-TV18"
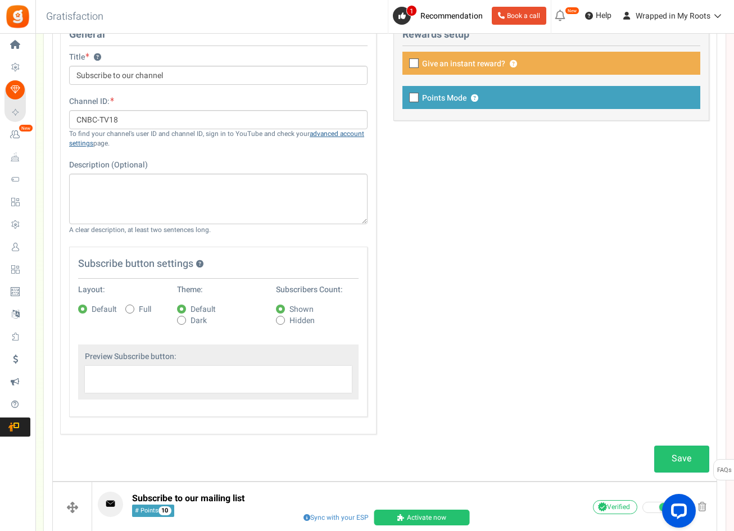
scroll to position [562, 0]
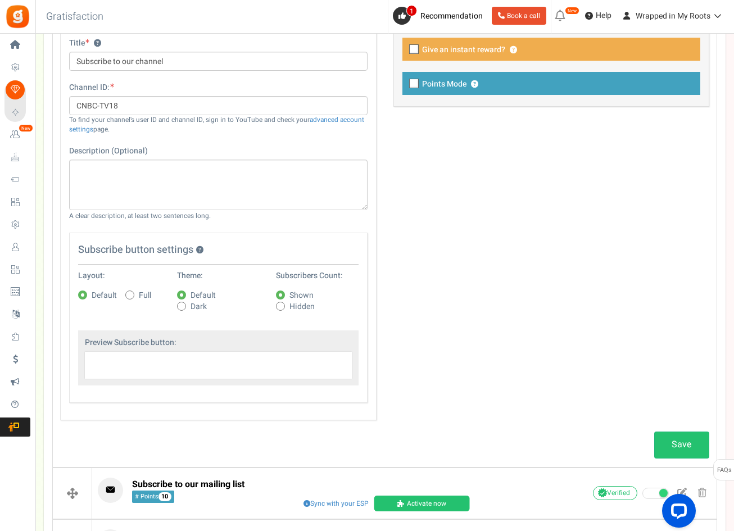
click at [389, 400] on div "General Title ? Subscribe to our channel Tip! Your title should show the huge s…" at bounding box center [385, 217] width 666 height 429
click at [161, 398] on div "Subscribe button settings ? Layout: Default Full Theme: Default Dark Subscriber…" at bounding box center [218, 318] width 298 height 170
drag, startPoint x: 71, startPoint y: 120, endPoint x: 261, endPoint y: 120, distance: 190.0
click at [261, 120] on div "To find your channel's user ID and channel ID, sign in to YouTube and check you…" at bounding box center [218, 124] width 298 height 19
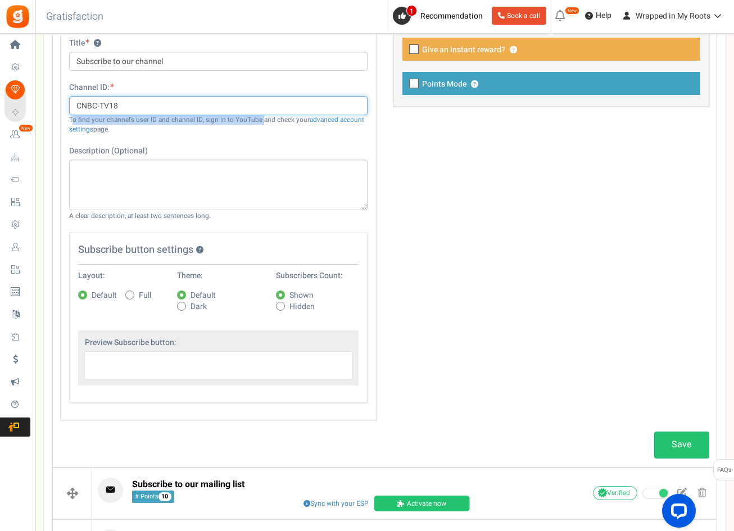
click at [157, 108] on input "CNBC-TV18" at bounding box center [218, 105] width 298 height 19
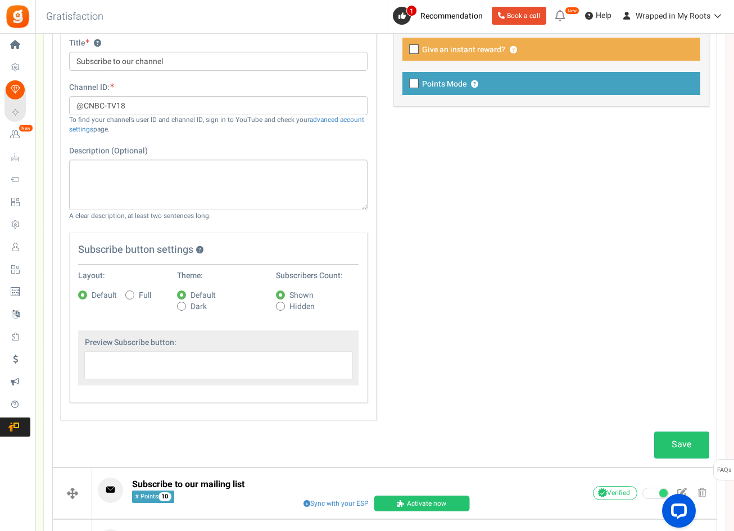
click at [216, 371] on div at bounding box center [218, 365] width 267 height 27
click at [209, 93] on div "Channel ID: @CNBC-TV18 To find your channel's user ID and channel ID, sign in t…" at bounding box center [218, 108] width 315 height 52
click at [202, 106] on input "@CNBC-TV18" at bounding box center [218, 105] width 298 height 19
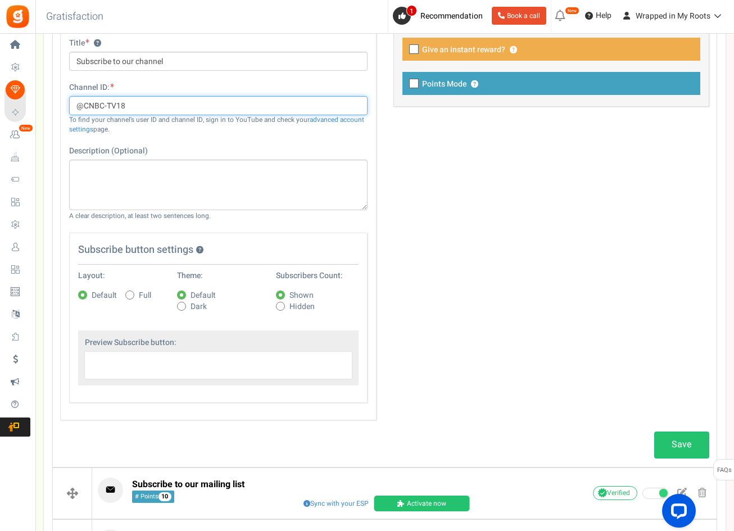
paste input "UC-MwTwvMl-Hl5dkEAw5R80g"
type input "UC-MwTwvMl-Hl5dkEAw5R80g"
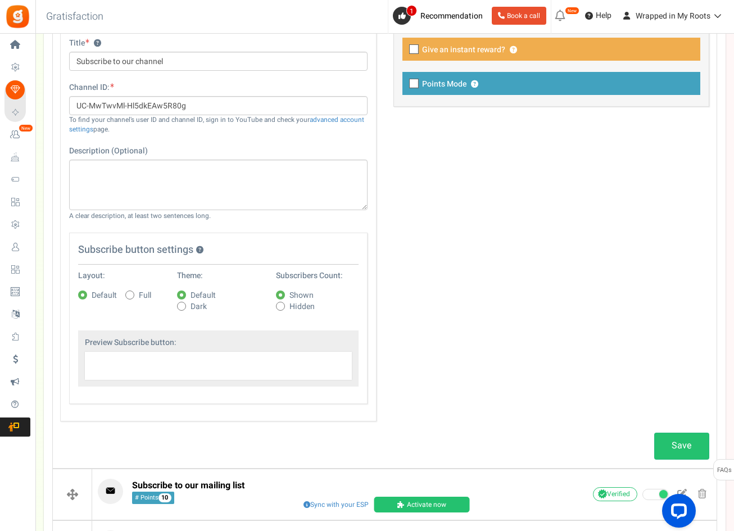
click at [549, 364] on div "General Title ? Subscribe to our channel Tip! Your title should show the huge s…" at bounding box center [385, 218] width 666 height 430
click at [141, 291] on span "Full" at bounding box center [145, 295] width 12 height 11
click at [121, 292] on input "Full" at bounding box center [117, 295] width 7 height 7
radio input "true"
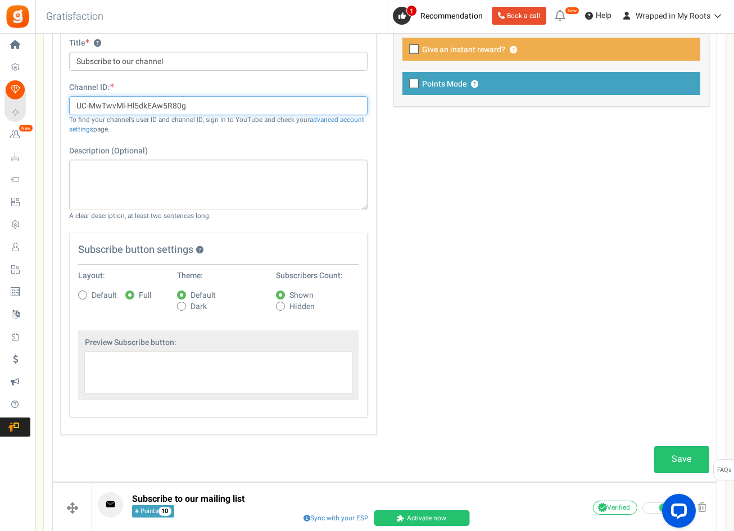
click at [184, 106] on input "UC-MwTwvMl-Hl5dkEAw5R80g" at bounding box center [218, 105] width 298 height 19
click at [203, 106] on input "UC-MwTwvMl-Hl5dkEAw5R80g" at bounding box center [218, 105] width 298 height 19
click at [183, 103] on input "UC-MwTwvMl-Hl5dkEAw5R80g" at bounding box center [218, 105] width 298 height 19
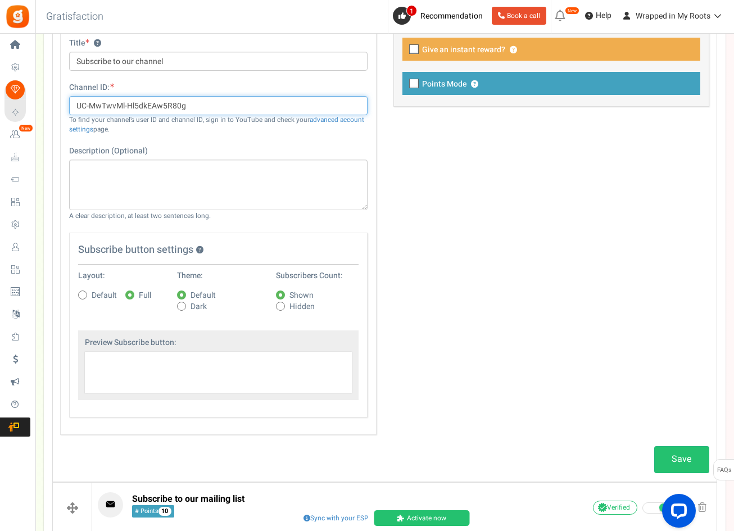
click at [183, 103] on input "UC-MwTwvMl-Hl5dkEAw5R80g" at bounding box center [218, 105] width 298 height 19
paste input "D8sNR_n9ZRa-k8JHaj6OHQ"
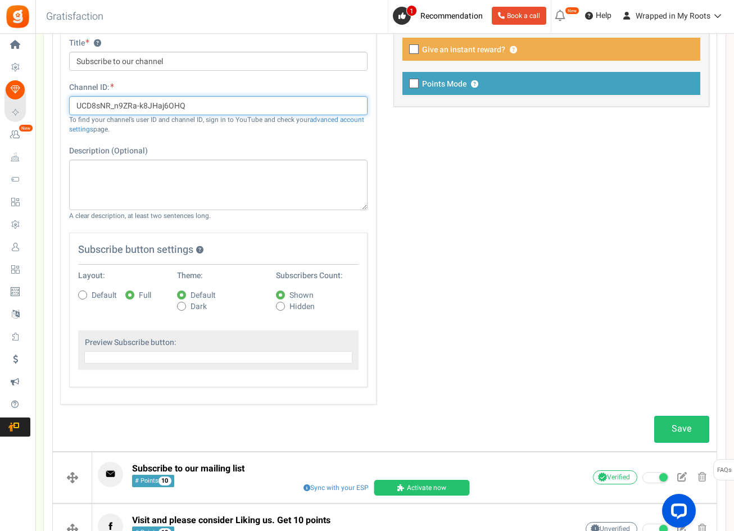
type input "UCD8sNR_n9ZRa-k8JHaj6OHQ"
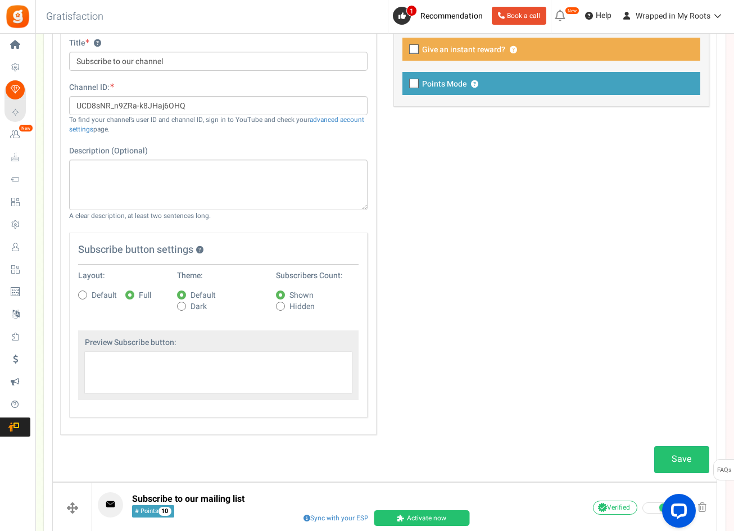
click at [482, 304] on div "General Title ? Subscribe to our channel Tip! Your title should show the huge s…" at bounding box center [385, 224] width 666 height 443
drag, startPoint x: 201, startPoint y: 351, endPoint x: 201, endPoint y: 374, distance: 23.0
click at [201, 374] on div "Preview Subscribe button:" at bounding box center [218, 365] width 280 height 70
click at [446, 293] on div "General Title ? Subscribe to our channel Tip! Your title should show the huge s…" at bounding box center [385, 224] width 666 height 443
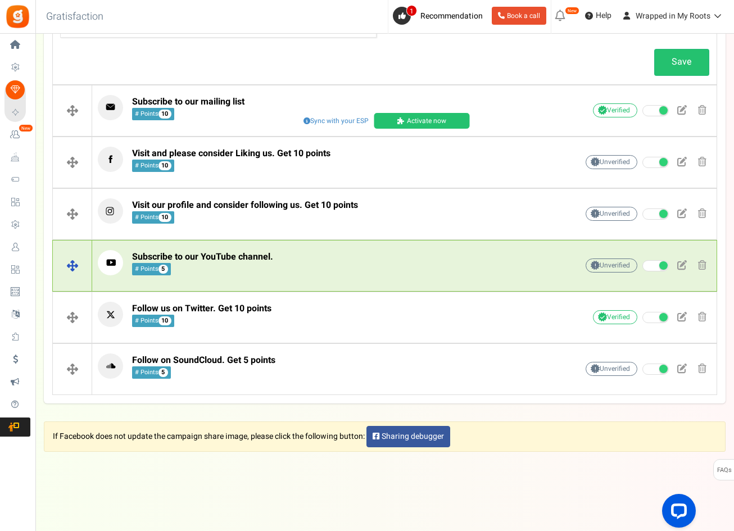
click at [334, 263] on p "Subscribe to our YouTube channel. # Points 5" at bounding box center [320, 262] width 445 height 25
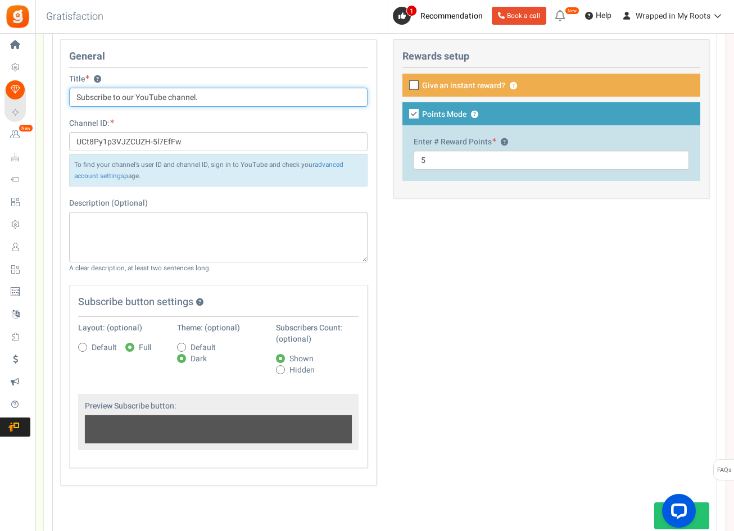
scroll to position [677, 0]
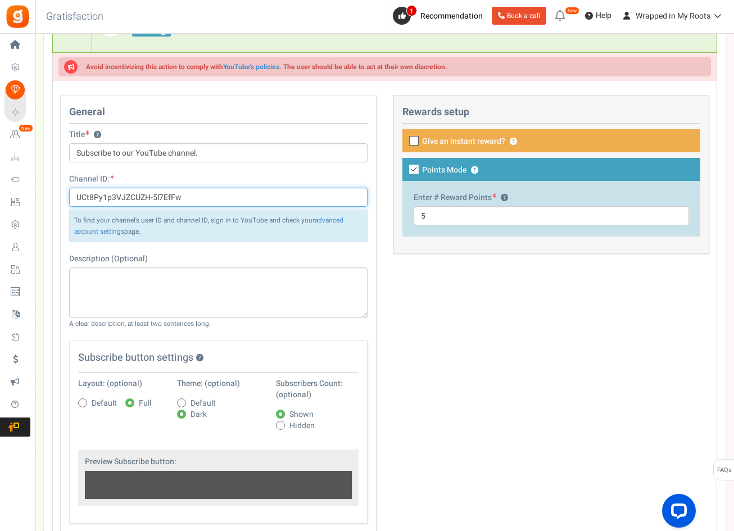
click at [205, 196] on input "UCt8Py1p3VJZCUZH-5l7EfFw" at bounding box center [218, 197] width 298 height 19
click at [205, 200] on input "UCt8Py1p3VJZCUZH-5l7EfFw" at bounding box center [218, 197] width 298 height 19
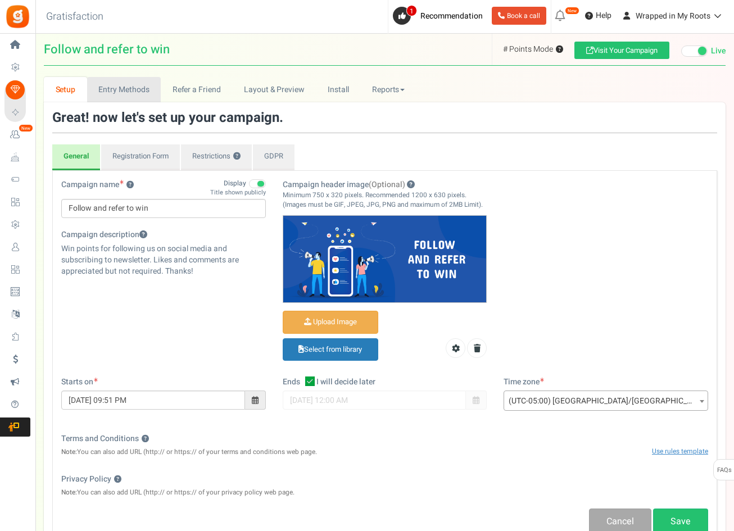
click at [114, 78] on link "Entry Methods" at bounding box center [124, 89] width 74 height 25
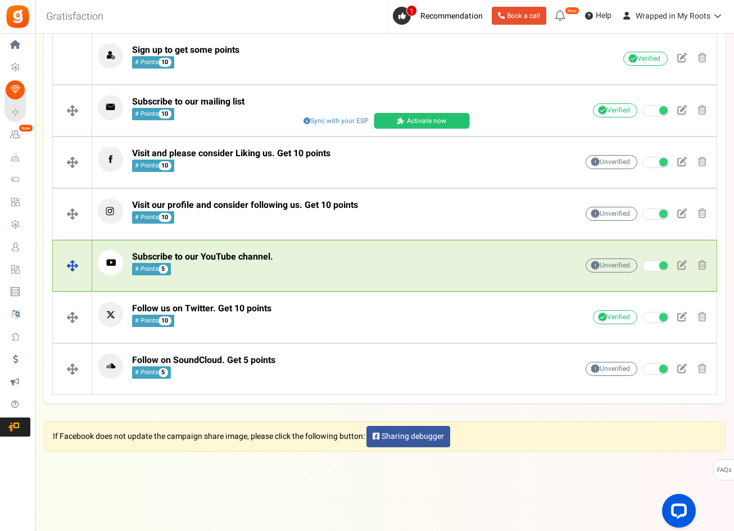
click at [311, 253] on p "Subscribe to our YouTube channel. # Points 5" at bounding box center [320, 262] width 445 height 25
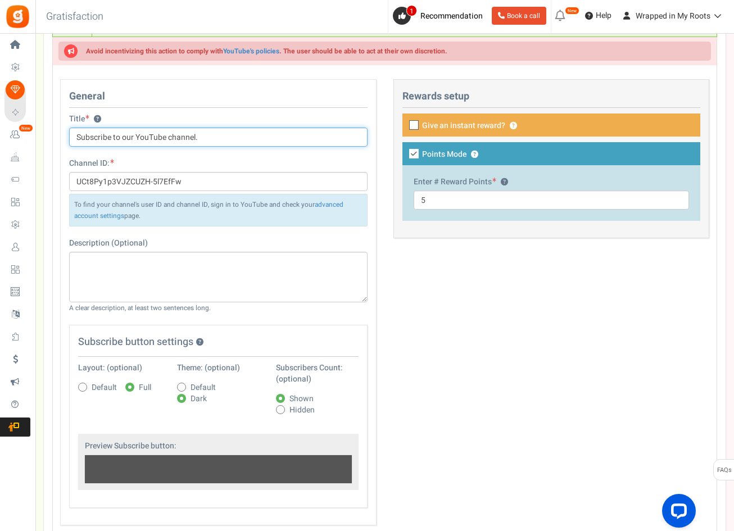
scroll to position [668, 0]
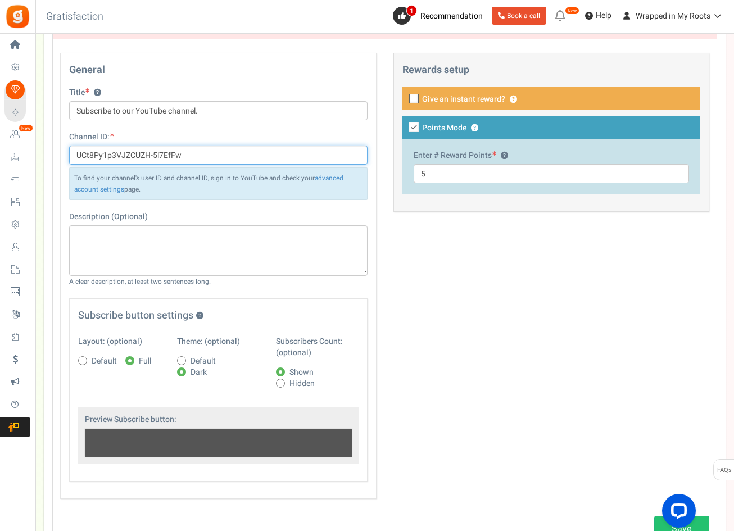
click at [274, 161] on input "UCt8Py1p3VJZCUZH-5l7EfFw" at bounding box center [218, 155] width 298 height 19
click at [105, 356] on span "Default" at bounding box center [104, 361] width 25 height 11
click at [74, 358] on input "Default" at bounding box center [70, 361] width 7 height 7
radio input "true"
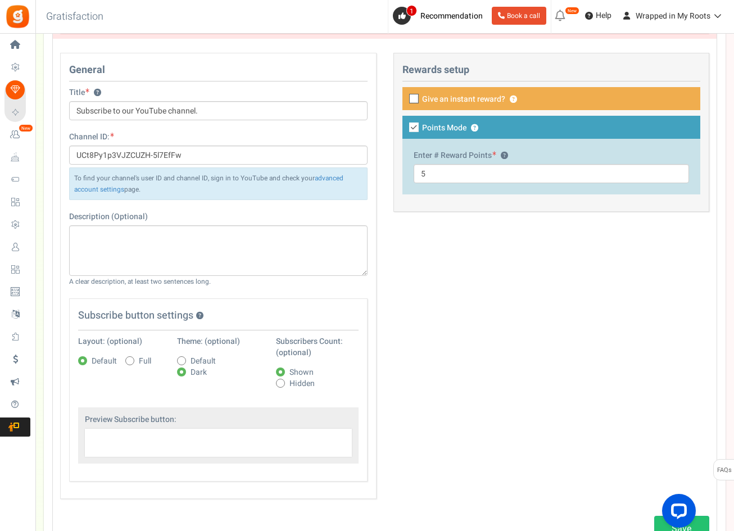
click at [141, 361] on span "Full" at bounding box center [145, 361] width 12 height 11
click at [121, 361] on input "Full" at bounding box center [117, 361] width 7 height 7
radio input "true"
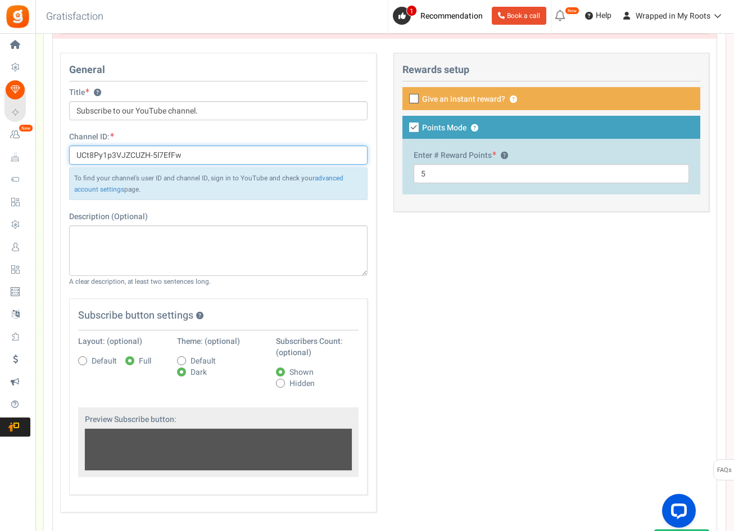
drag, startPoint x: 194, startPoint y: 155, endPoint x: 74, endPoint y: 151, distance: 120.9
click at [74, 151] on input "UCt8Py1p3VJZCUZH-5l7EfFw" at bounding box center [218, 155] width 298 height 19
click at [187, 162] on input "UCt8Py1p3VJZCUZH-5l7EfFw" at bounding box center [218, 155] width 298 height 19
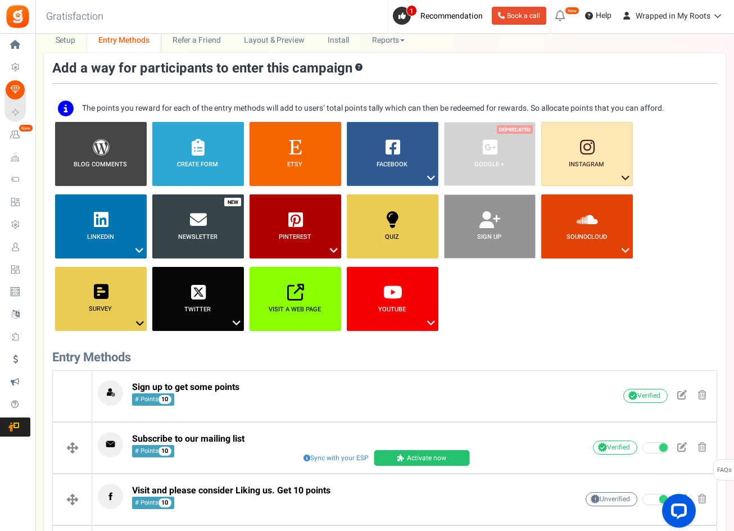
scroll to position [0, 0]
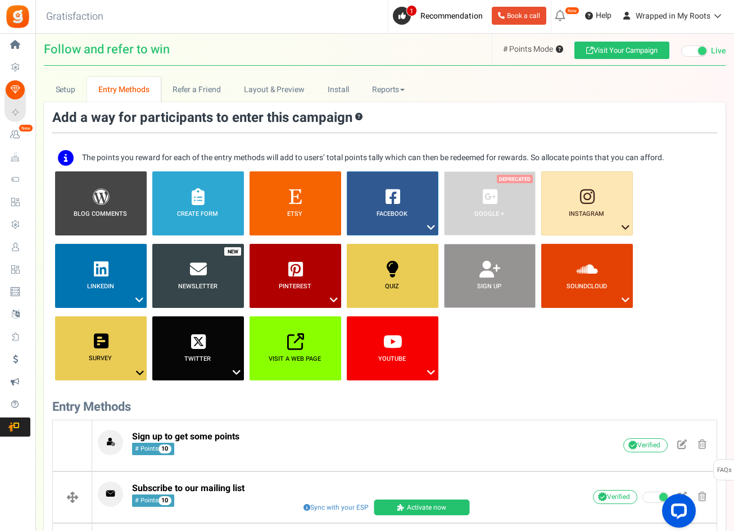
drag, startPoint x: 47, startPoint y: 49, endPoint x: 244, endPoint y: 52, distance: 197.9
click at [244, 52] on h1 "Follow and refer to win # Points Mode ? # Entries Mode ? Visit Your Campaign Pr…" at bounding box center [385, 50] width 682 height 32
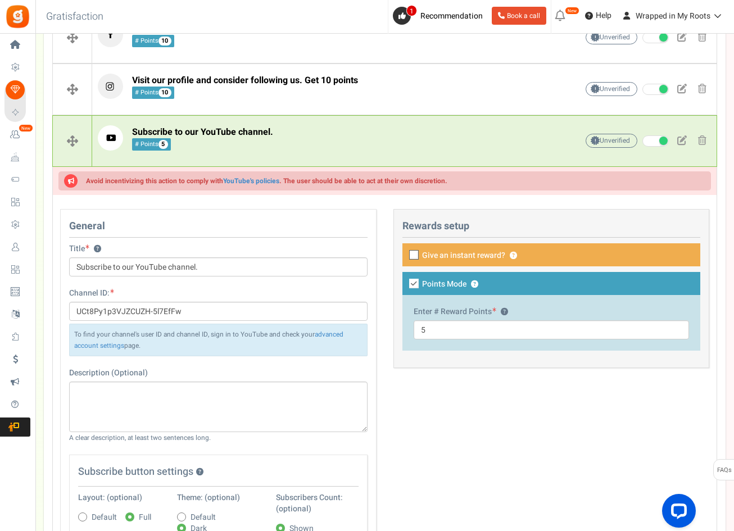
scroll to position [618, 0]
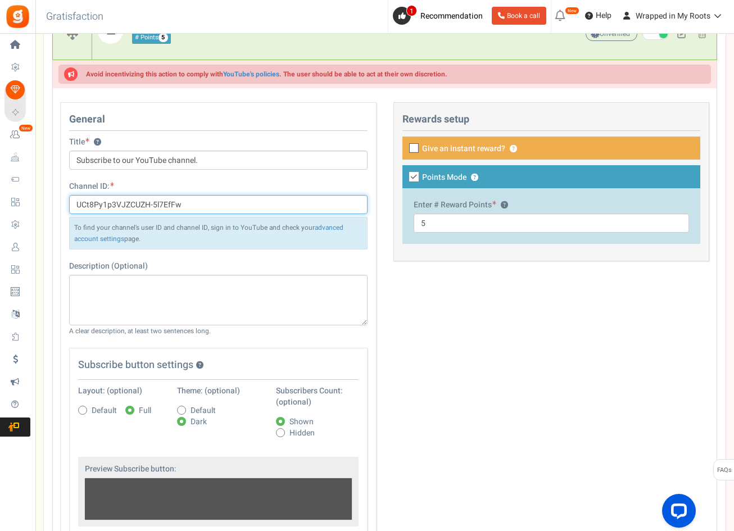
click at [138, 205] on input "UCt8Py1p3VJZCUZH-5l7EfFw" at bounding box center [218, 204] width 298 height 19
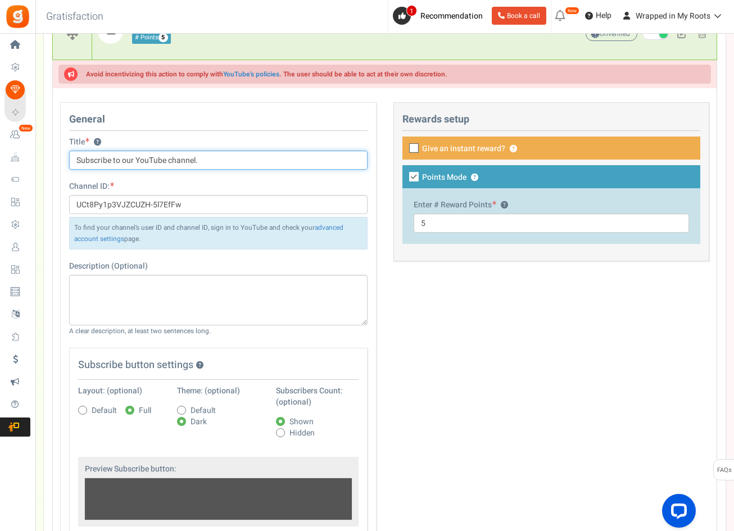
click at [229, 161] on input "Subscribe to our YouTube channel." at bounding box center [218, 160] width 298 height 19
click at [221, 187] on div "Channel ID: UCt8Py1p3VJZCUZH-5l7EfFw To find your channel's user ID and channel…" at bounding box center [218, 215] width 298 height 69
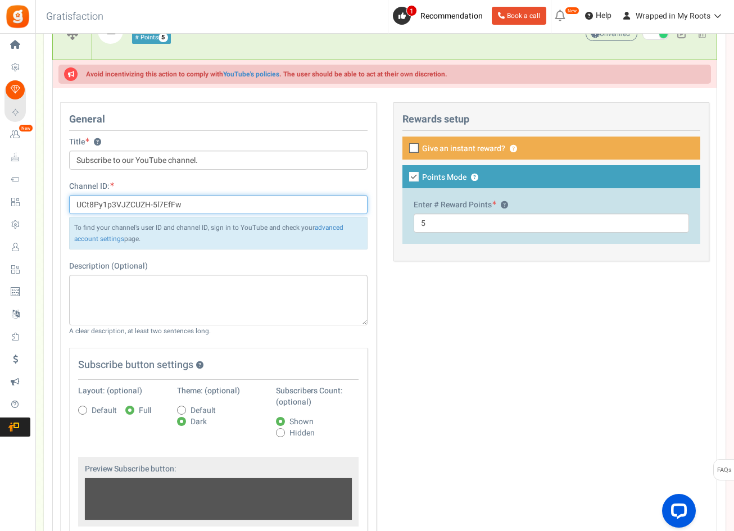
click at [212, 204] on input "UCt8Py1p3VJZCUZH-5l7EfFw" at bounding box center [218, 204] width 298 height 19
click at [450, 359] on div "General Title ? Subscribe to our YouTube channel. Channel ID: UCt8Py1p3VJZCUZH-…" at bounding box center [385, 338] width 666 height 472
click at [278, 205] on input "UCt8Py1p3VJZCUZH-5l7EfFw" at bounding box center [218, 204] width 298 height 19
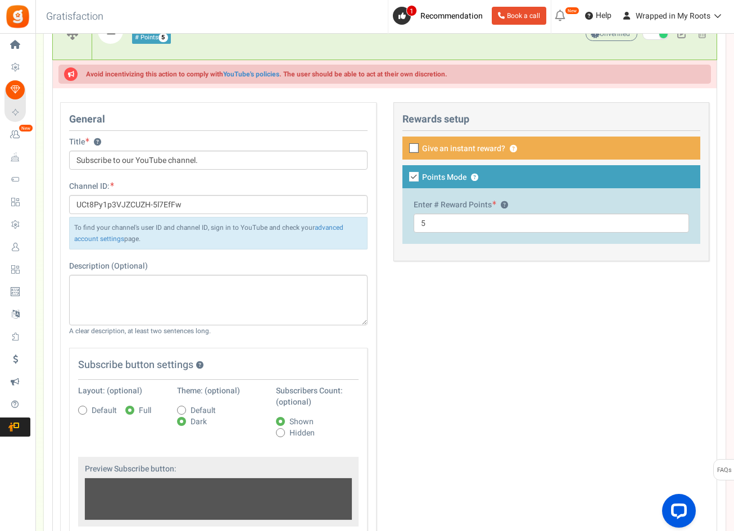
drag, startPoint x: 120, startPoint y: 224, endPoint x: 320, endPoint y: 239, distance: 200.1
click at [320, 239] on div "To find your channel's user ID and channel ID, sign in to YouTube and check you…" at bounding box center [218, 233] width 298 height 33
click at [270, 249] on div "To find your channel's user ID and channel ID, sign in to YouTube and check you…" at bounding box center [218, 233] width 298 height 33
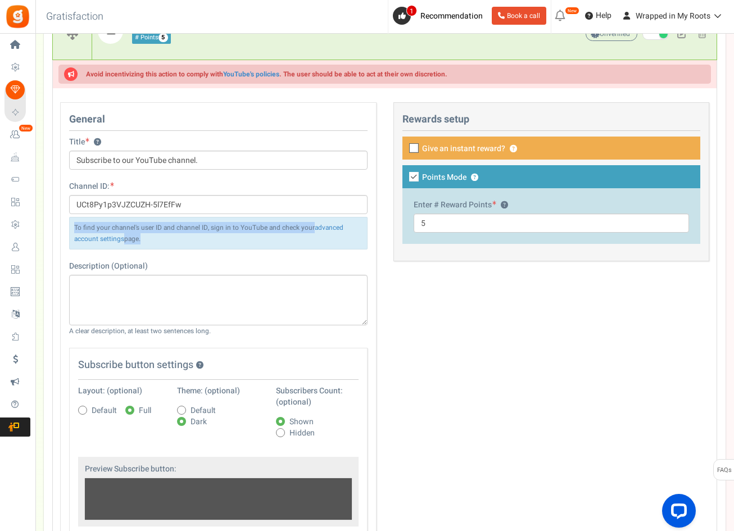
click at [270, 249] on div "To find your channel's user ID and channel ID, sign in to YouTube and check you…" at bounding box center [218, 233] width 298 height 33
click at [243, 247] on div "To find your channel's user ID and channel ID, sign in to YouTube and check you…" at bounding box center [218, 233] width 298 height 33
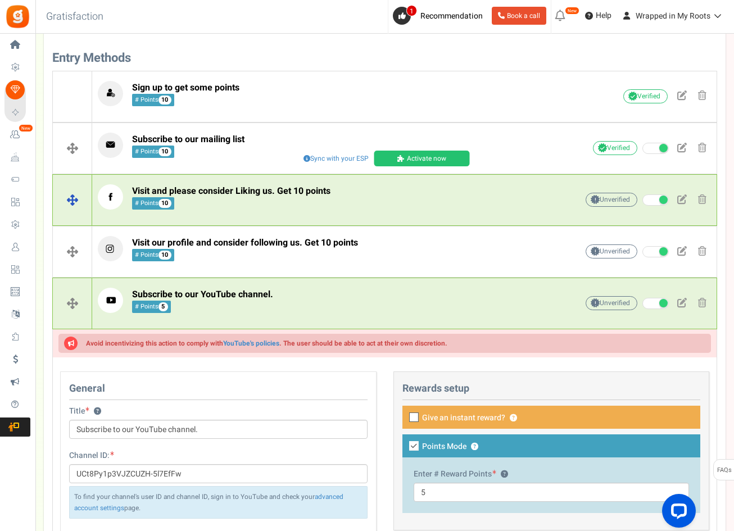
scroll to position [506, 0]
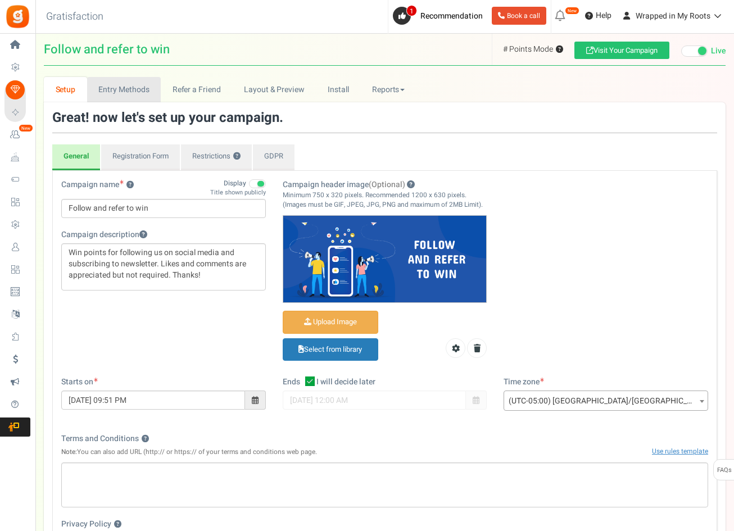
click at [137, 86] on link "Entry Methods" at bounding box center [124, 89] width 74 height 25
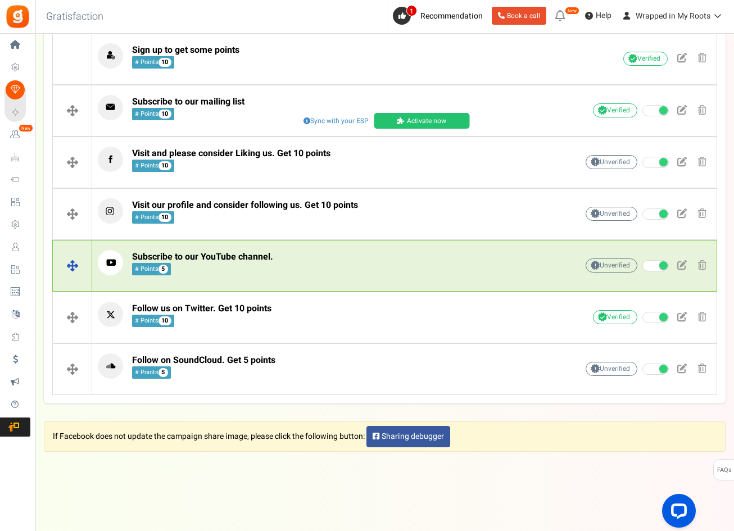
click at [342, 274] on p "Subscribe to our YouTube channel. # Points 5" at bounding box center [320, 262] width 445 height 25
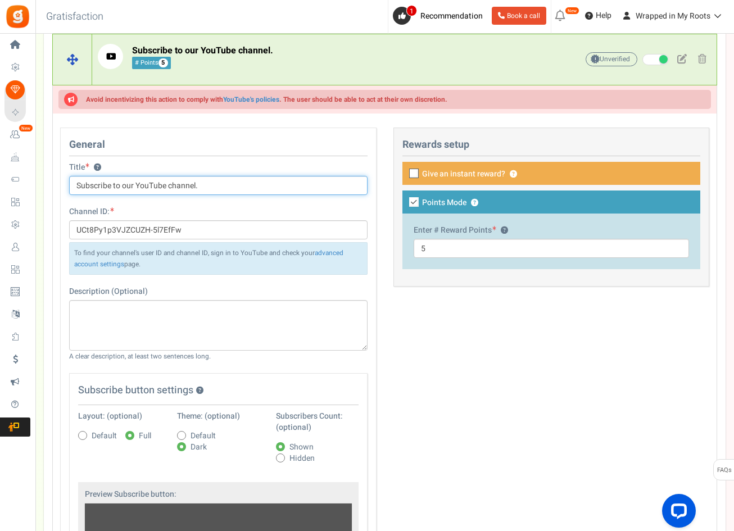
scroll to position [612, 0]
